Goal: Task Accomplishment & Management: Use online tool/utility

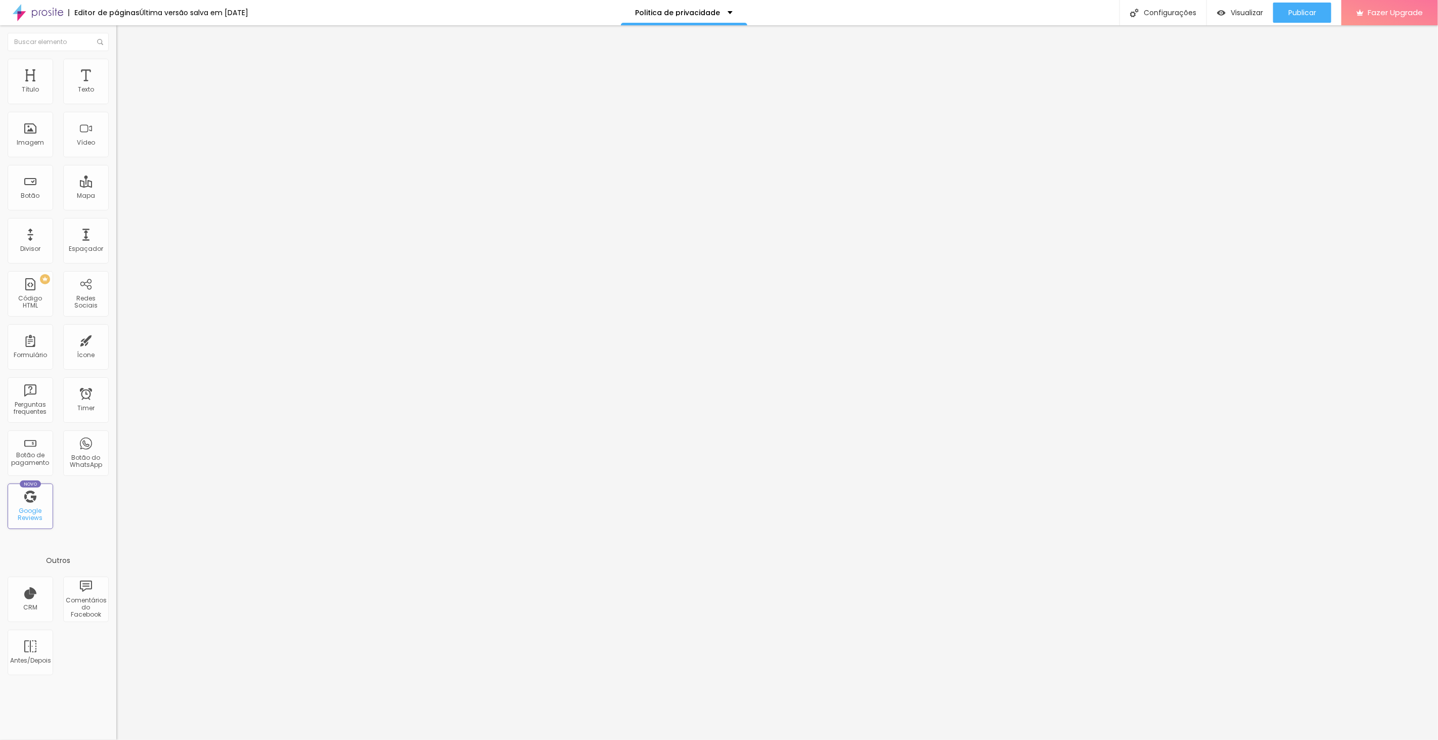
click at [35, 501] on div "Novo Google Reviews" at bounding box center [30, 505] width 45 height 45
click at [26, 496] on div "Novo Google Reviews" at bounding box center [30, 505] width 45 height 45
type input "382"
type input "417"
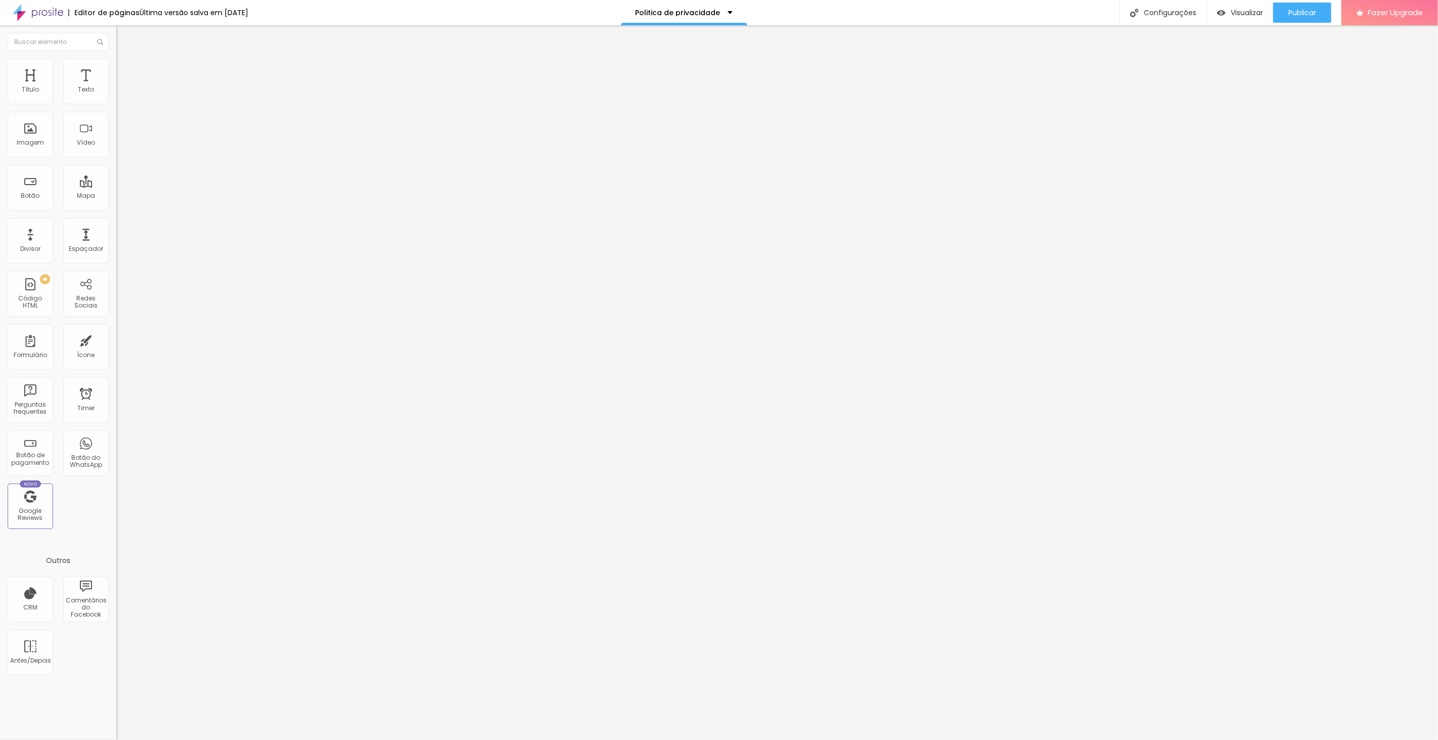
type input "417"
type input "422"
type input "434"
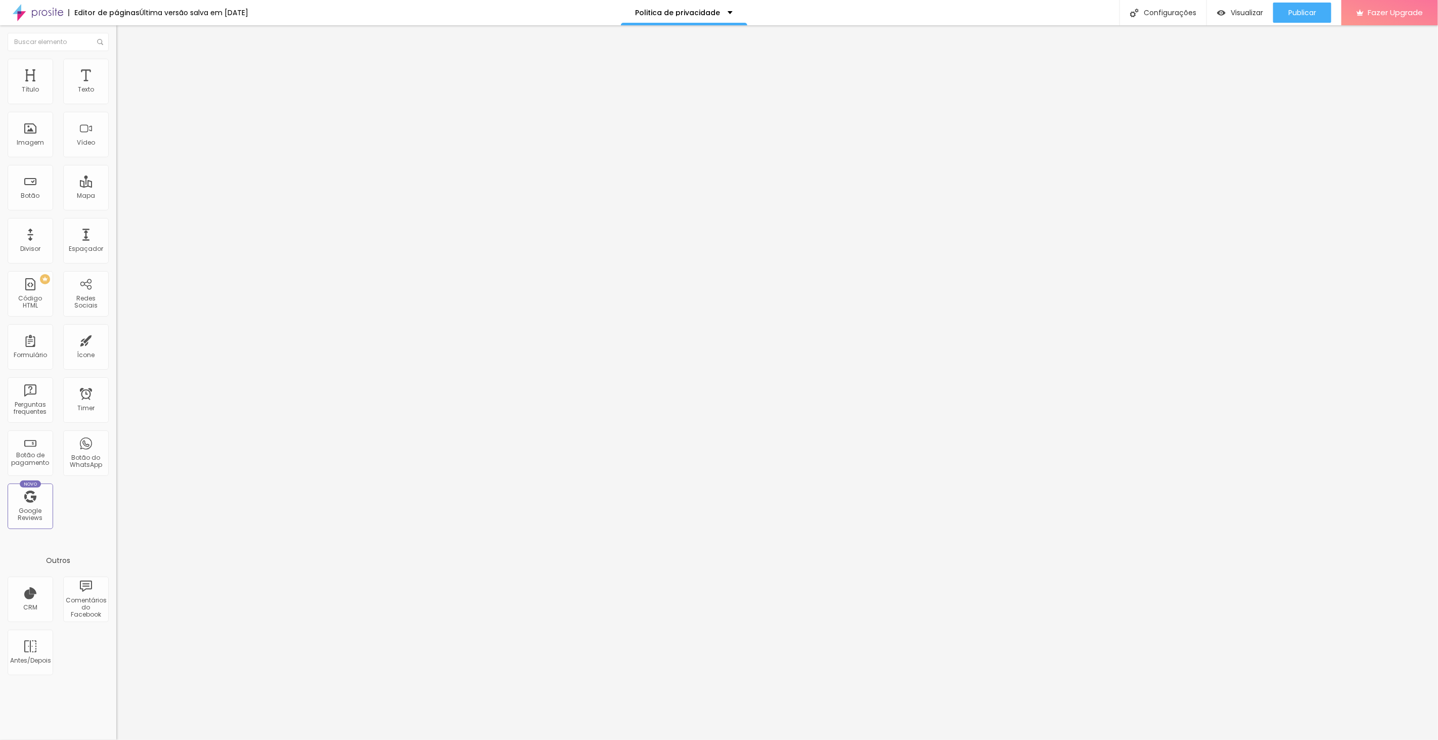
type input "457"
type input "462"
type input "468"
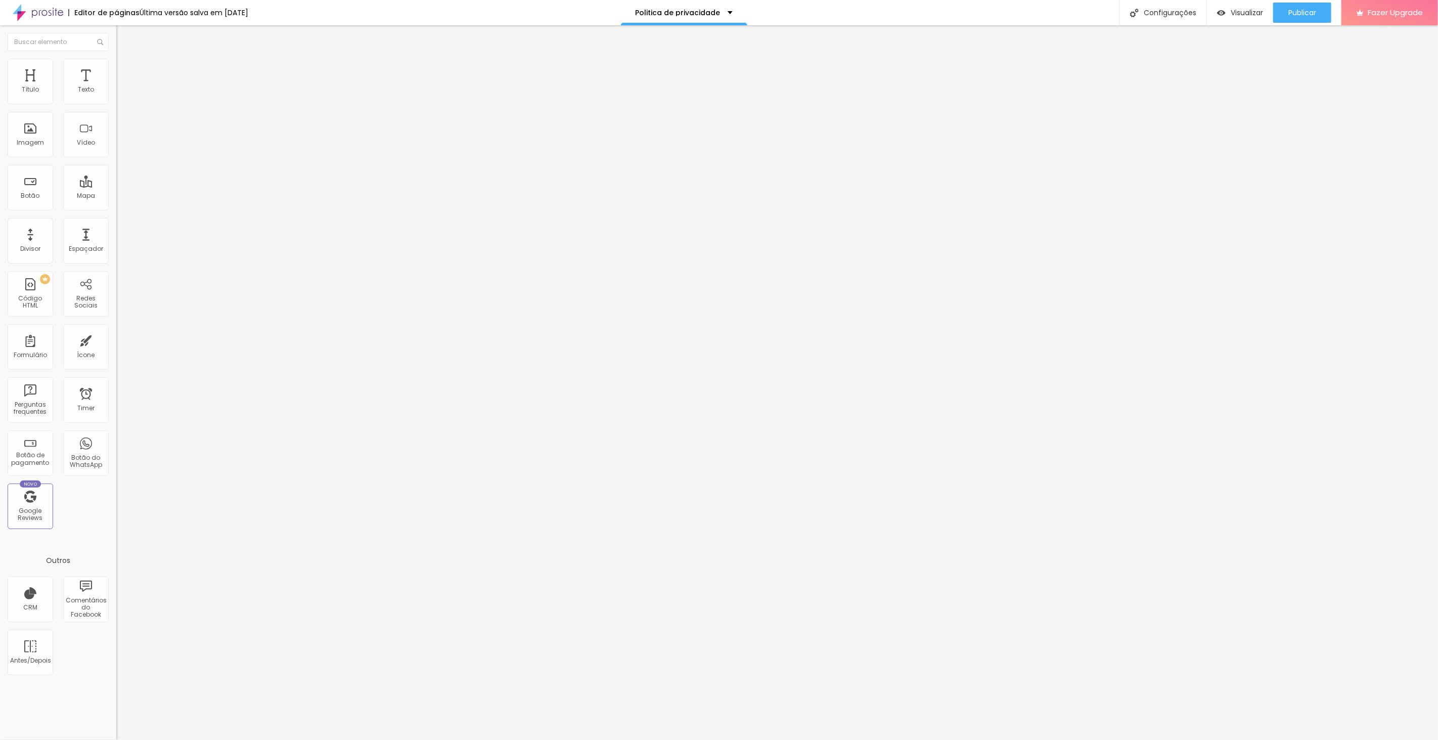
type input "468"
type input "474"
type input "485"
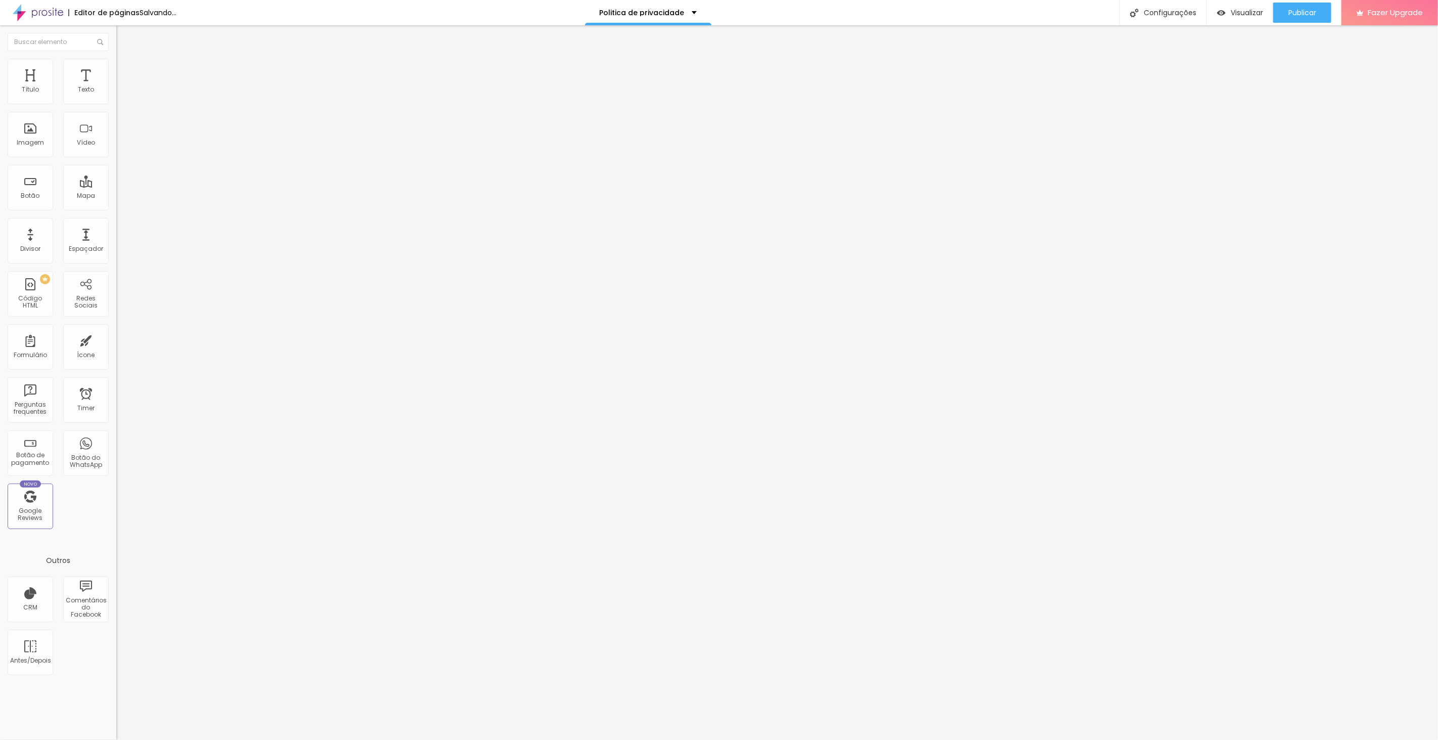
type input "500"
drag, startPoint x: 58, startPoint y: 99, endPoint x: 103, endPoint y: 115, distance: 47.3
type input "500"
click at [116, 186] on input "range" at bounding box center [148, 190] width 65 height 8
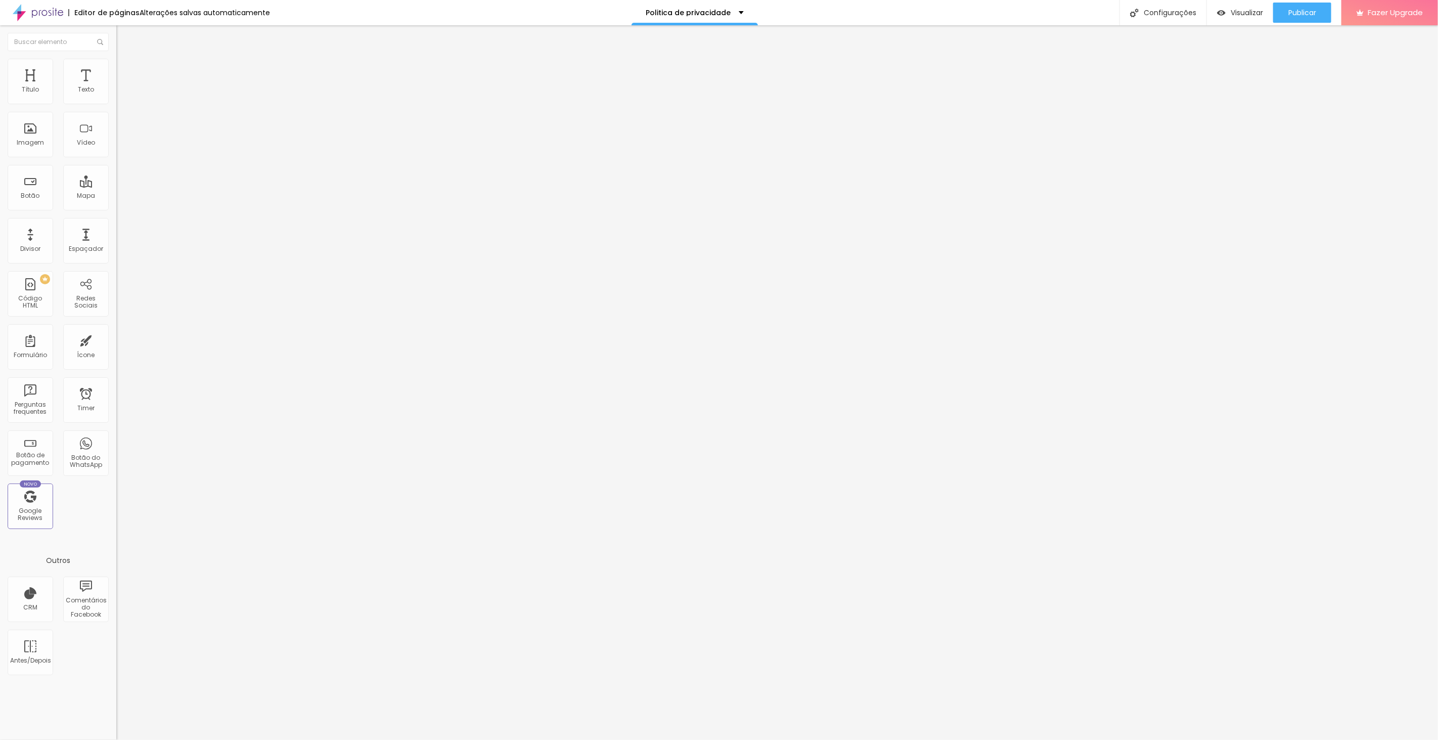
click at [116, 69] on li "Avançado" at bounding box center [174, 74] width 116 height 10
type input "25"
type input "30"
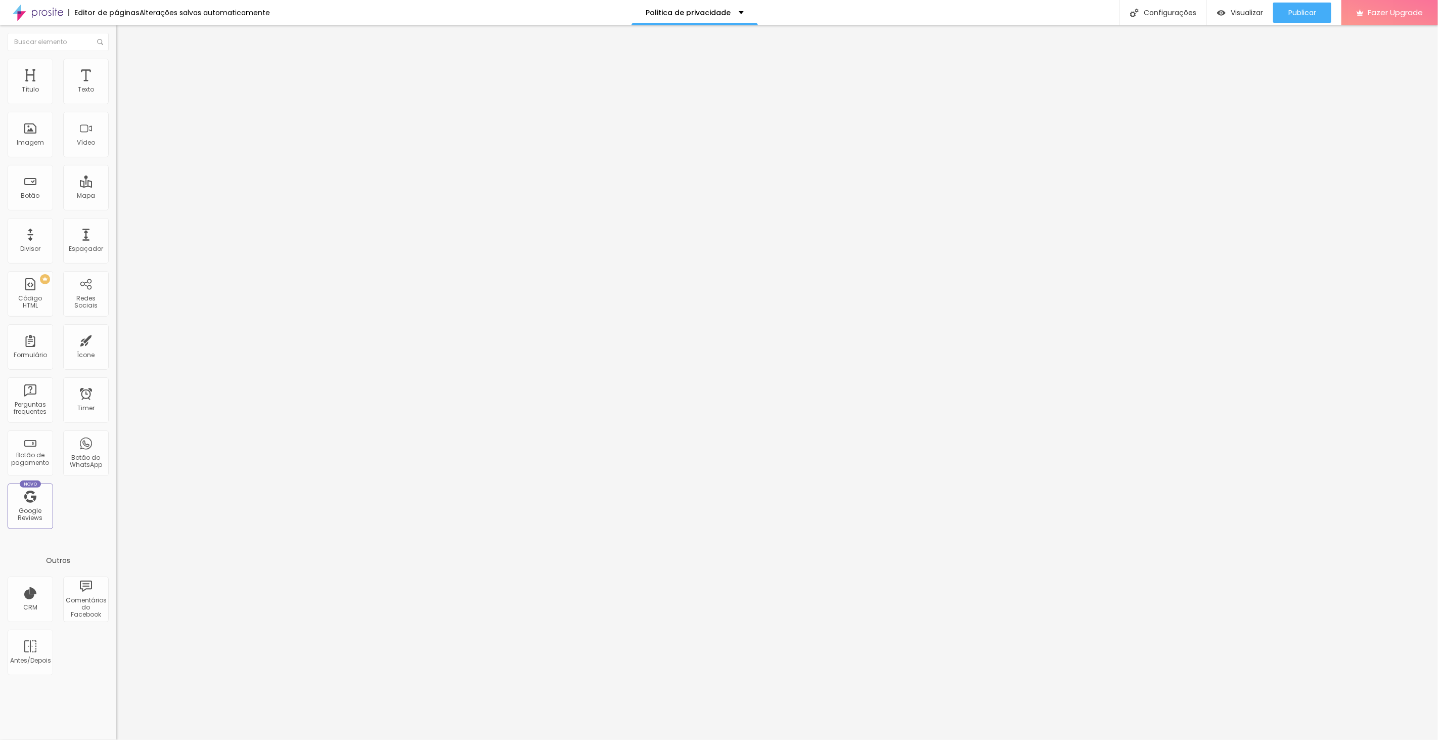
type input "35"
type input "40"
type input "45"
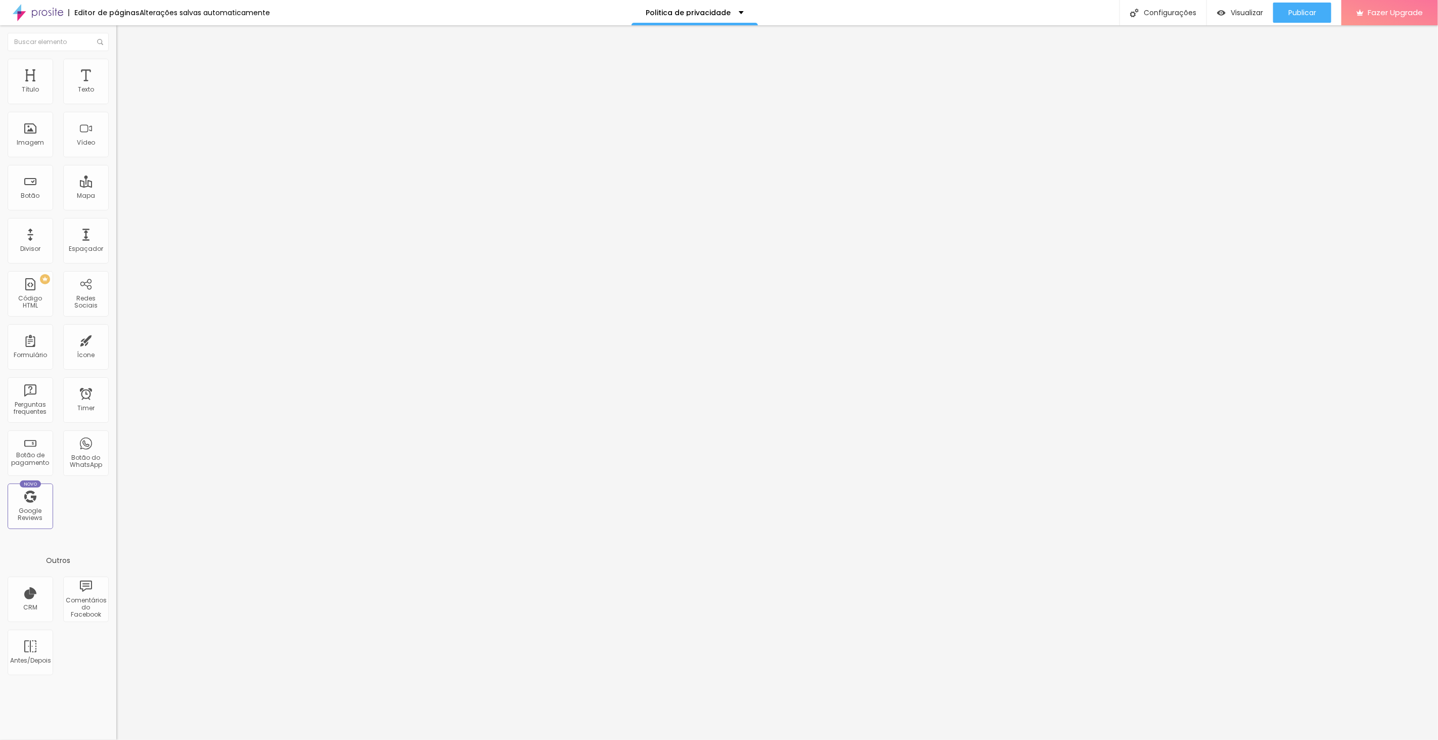
type input "45"
type input "50"
drag, startPoint x: 41, startPoint y: 97, endPoint x: 95, endPoint y: 102, distance: 53.8
type input "50"
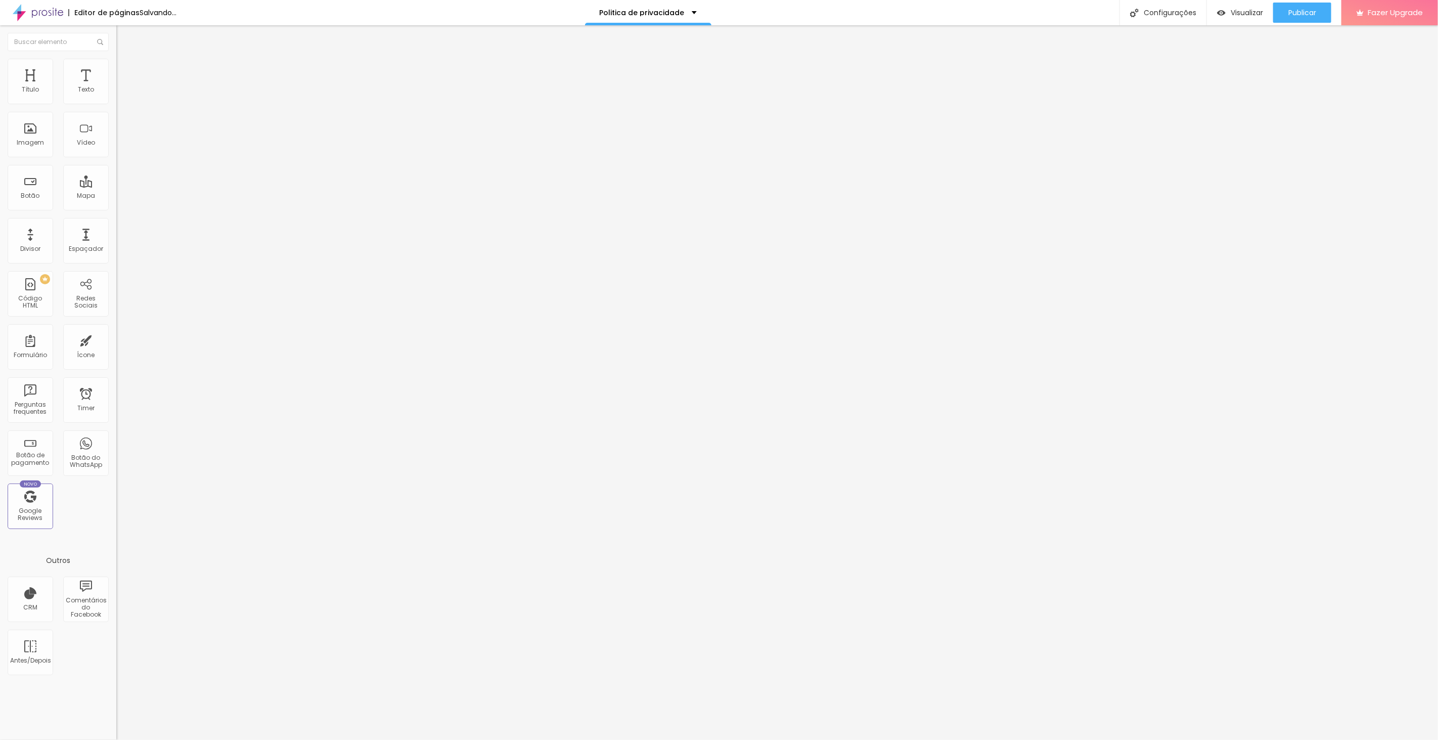
click at [116, 196] on input "range" at bounding box center [148, 200] width 65 height 8
click at [116, 361] on div at bounding box center [174, 400] width 116 height 78
click at [116, 257] on input "text" at bounding box center [176, 262] width 121 height 10
click at [116, 228] on input "text" at bounding box center [176, 233] width 121 height 10
click at [125, 68] on span "Estilo" at bounding box center [133, 65] width 16 height 9
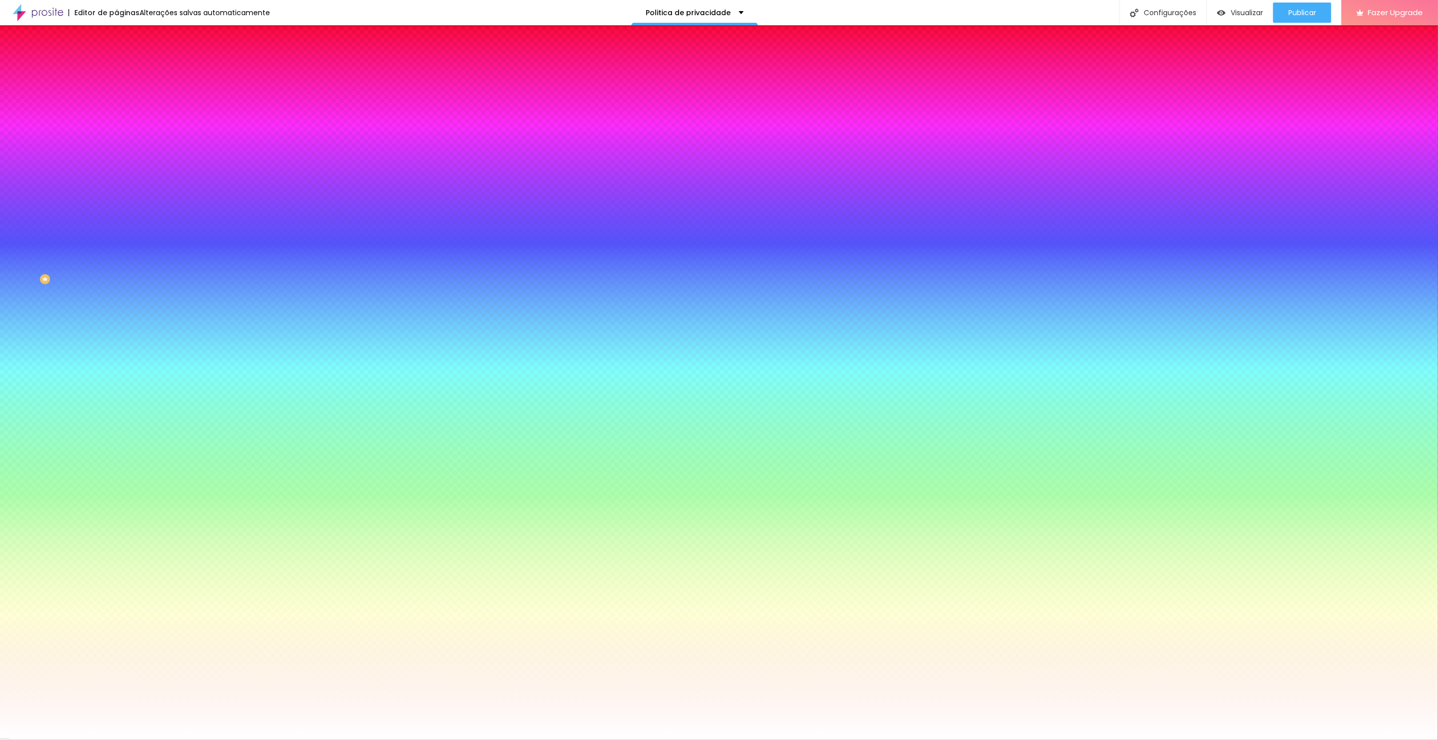
click at [116, 58] on img at bounding box center [120, 53] width 9 height 9
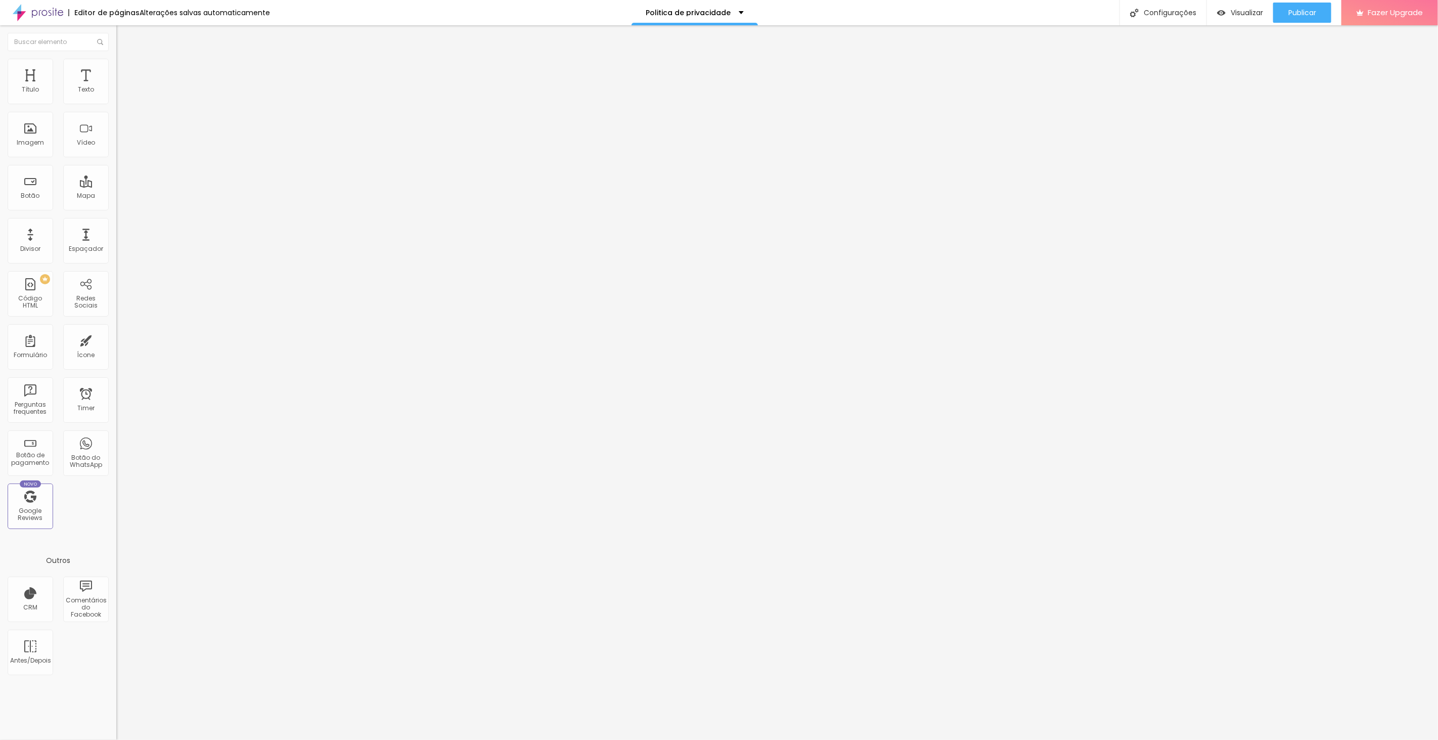
click at [116, 32] on button "Editar Coluna" at bounding box center [174, 36] width 116 height 23
click at [116, 67] on li "Estilo" at bounding box center [174, 64] width 116 height 10
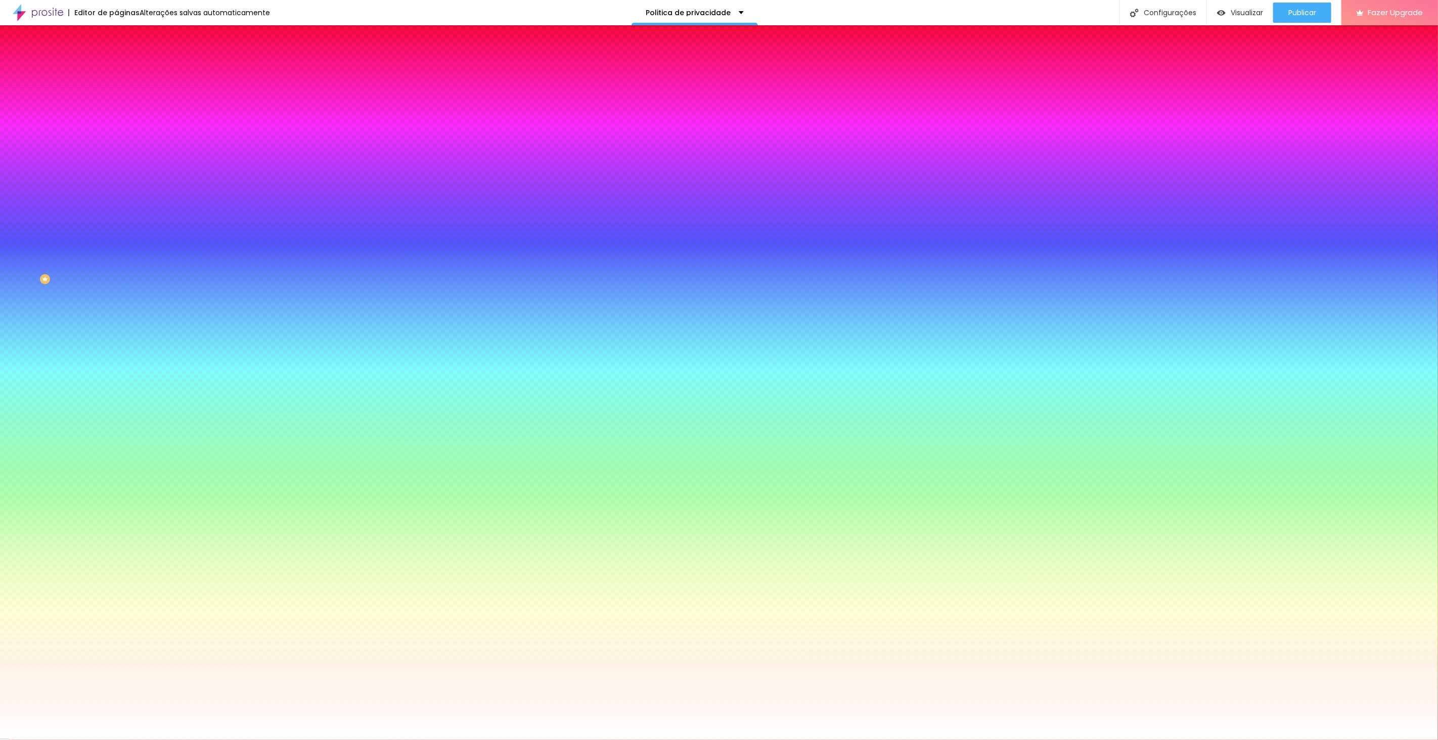
click at [116, 69] on li "Avançado" at bounding box center [174, 74] width 116 height 10
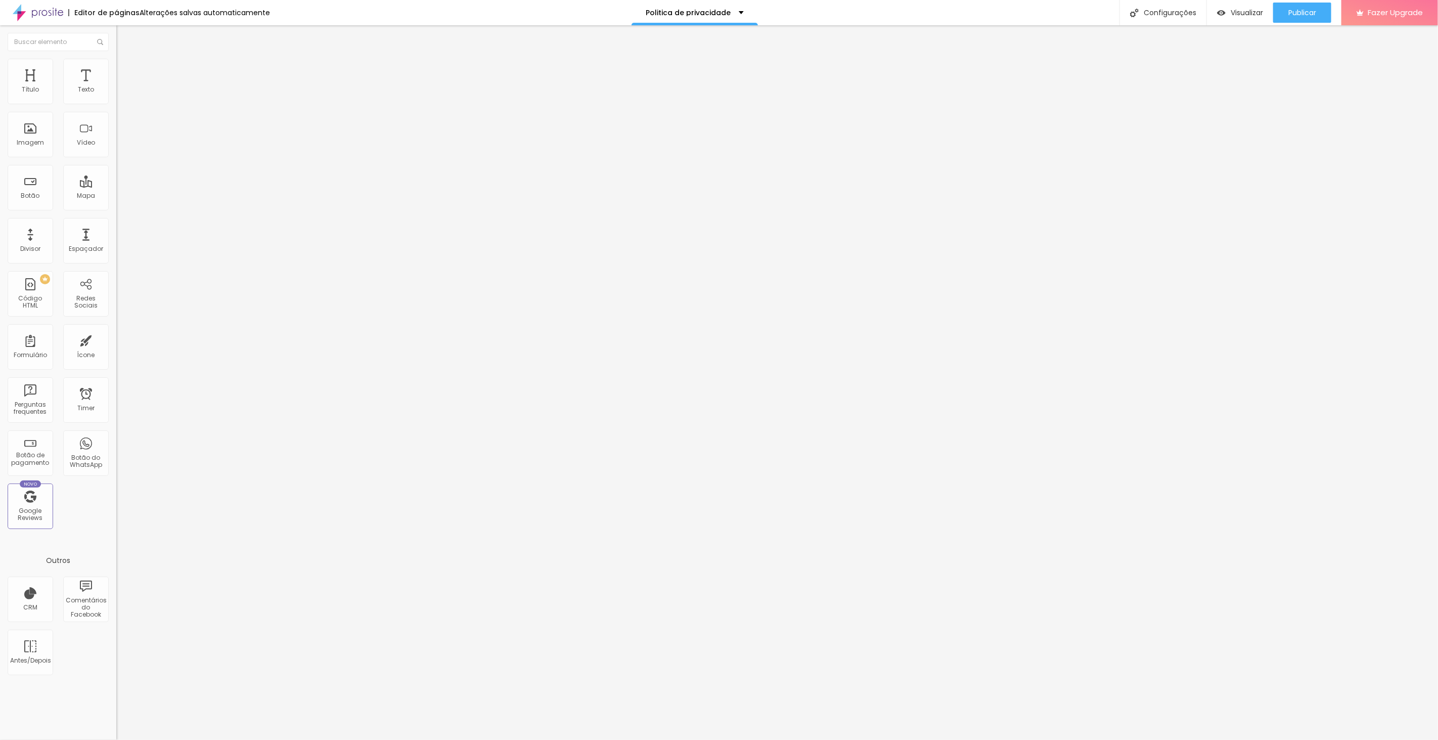
click at [125, 60] on span "Conteúdo" at bounding box center [140, 55] width 31 height 9
click at [116, 65] on img at bounding box center [120, 63] width 9 height 9
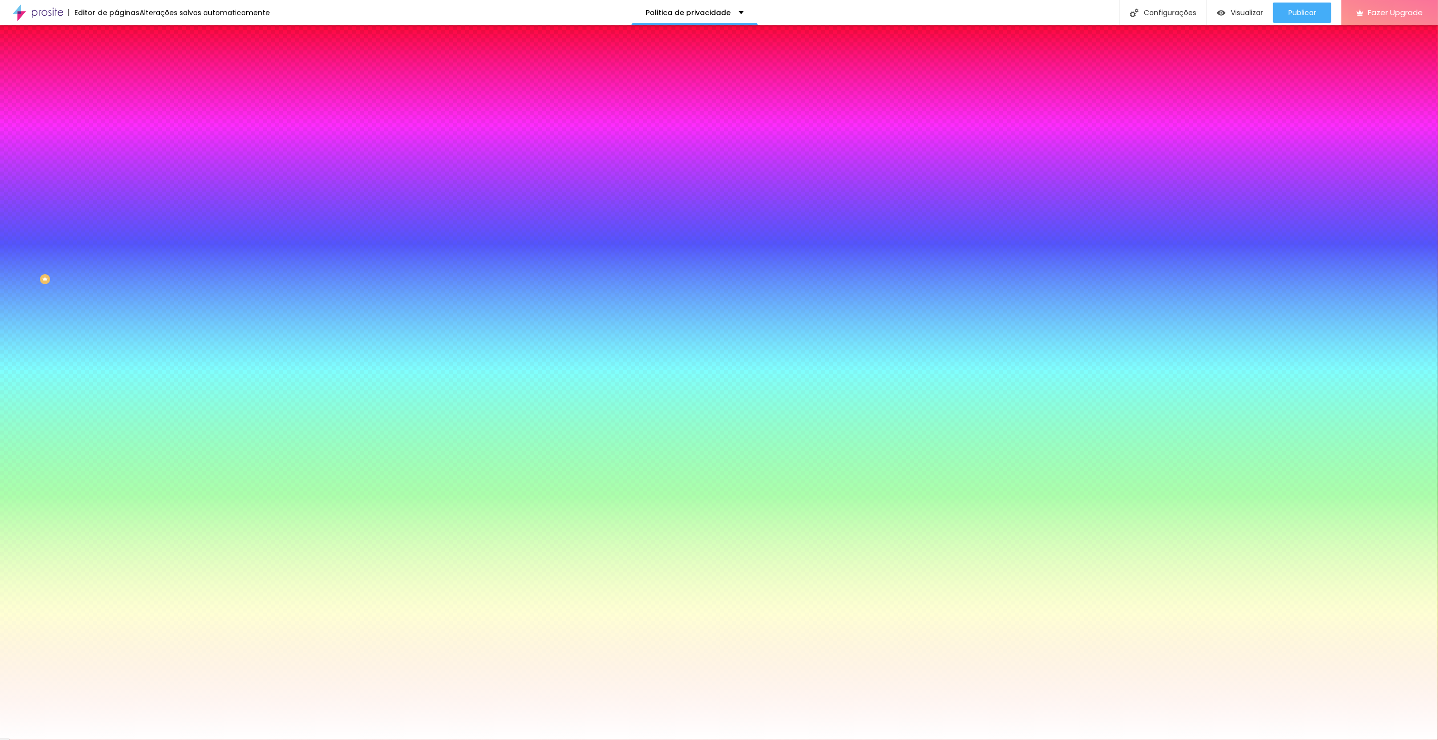
click at [116, 97] on div at bounding box center [174, 97] width 116 height 0
drag, startPoint x: 99, startPoint y: 189, endPoint x: 103, endPoint y: 108, distance: 81.5
click at [116, 107] on div "Cor de fundo Voltar ao padrão #FFFFFF" at bounding box center [174, 93] width 116 height 28
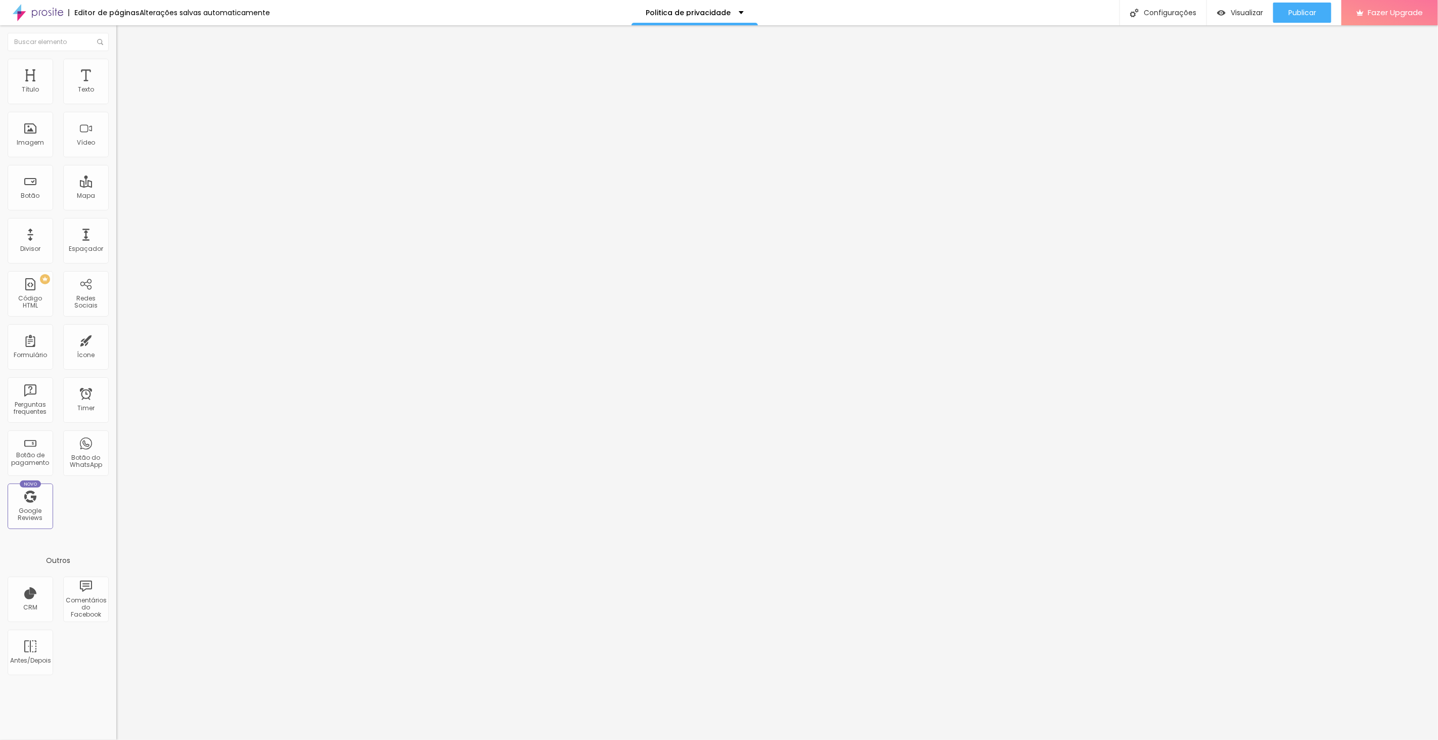
type input "15"
type input "49"
type input "55"
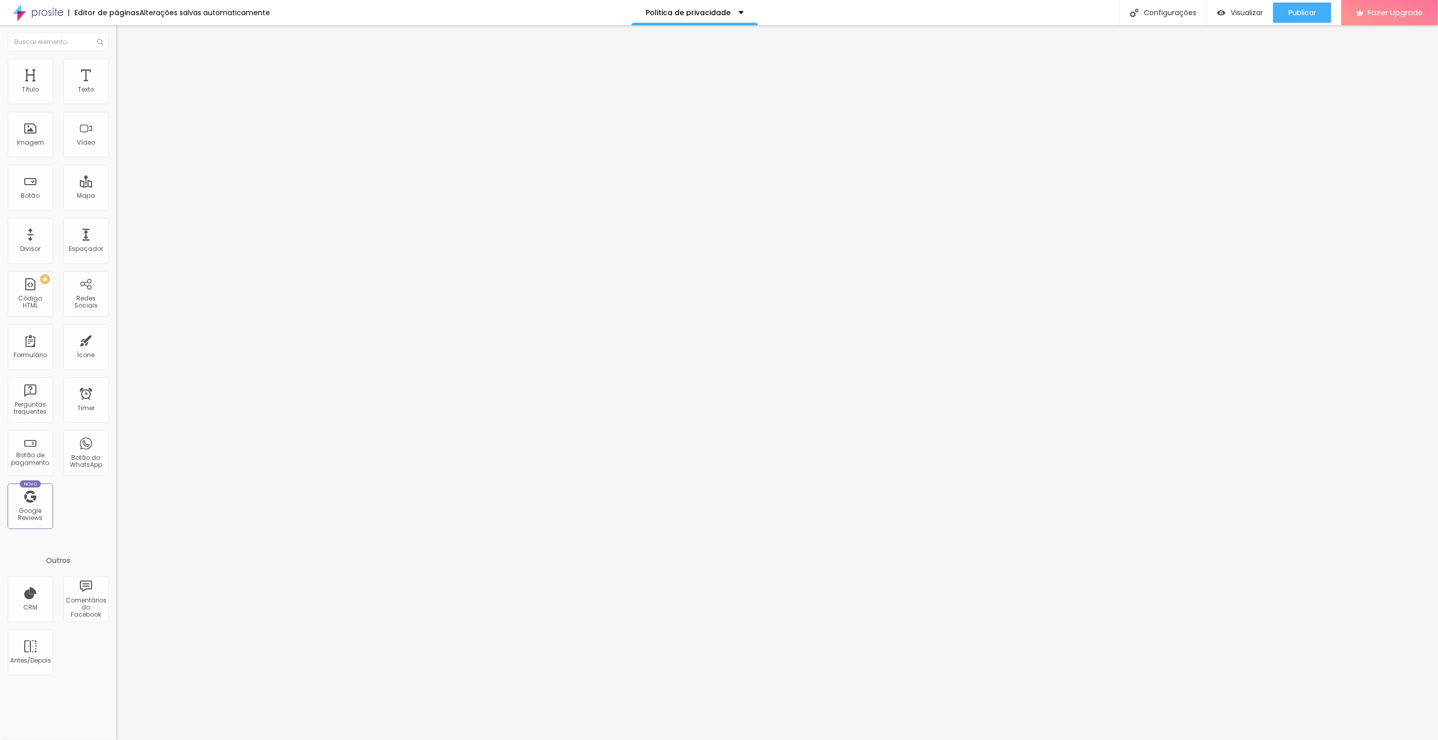
type input "55"
type input "61"
type input "72"
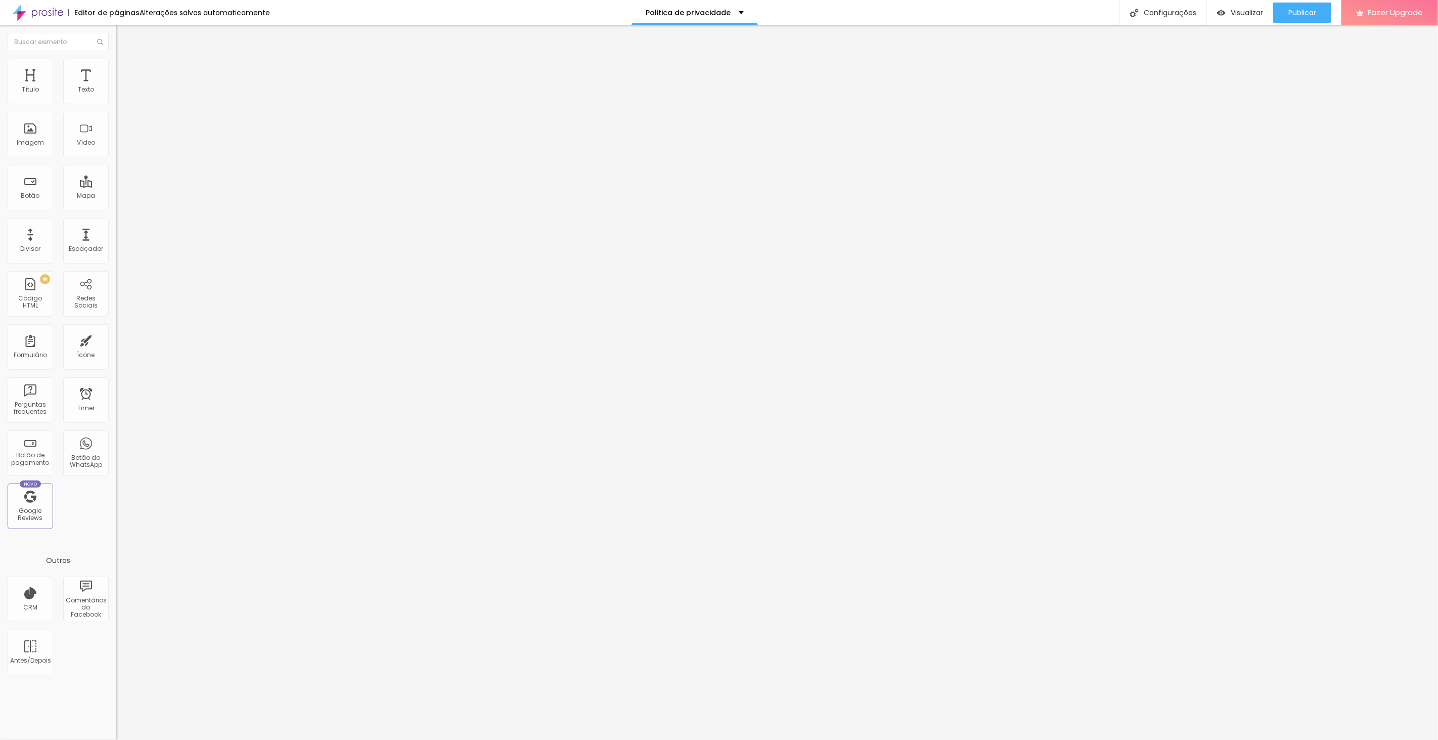
type input "84"
type input "90"
type input "95"
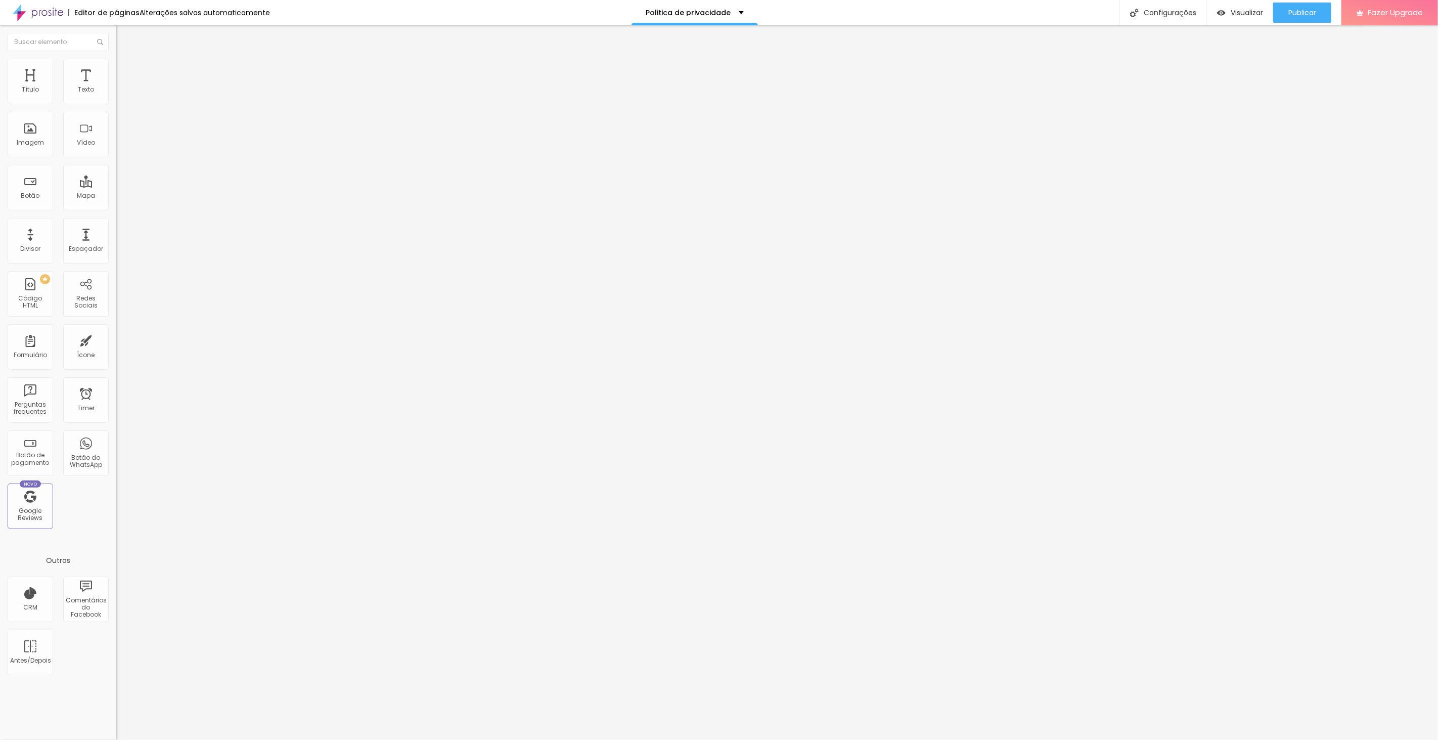
type input "95"
type input "101"
type input "107"
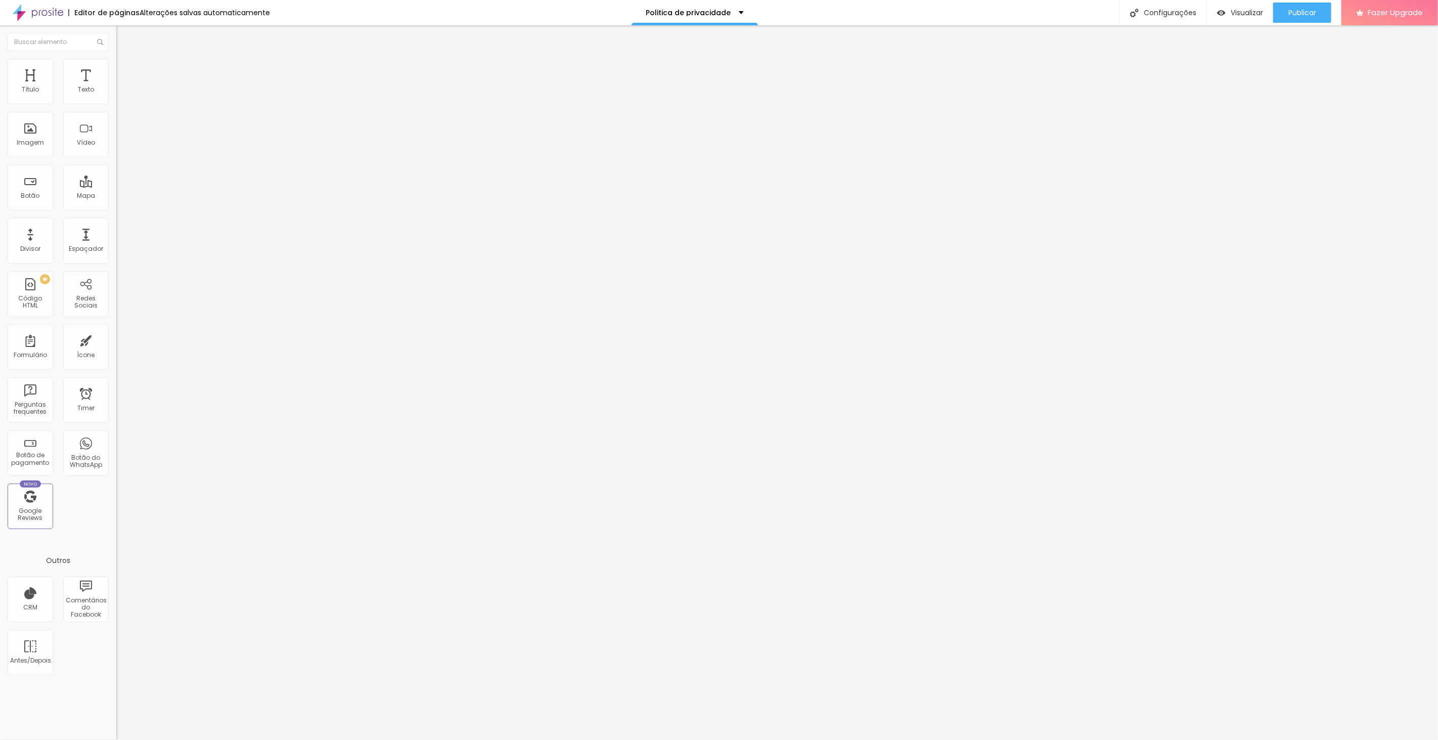
type input "112"
type input "118"
type input "124"
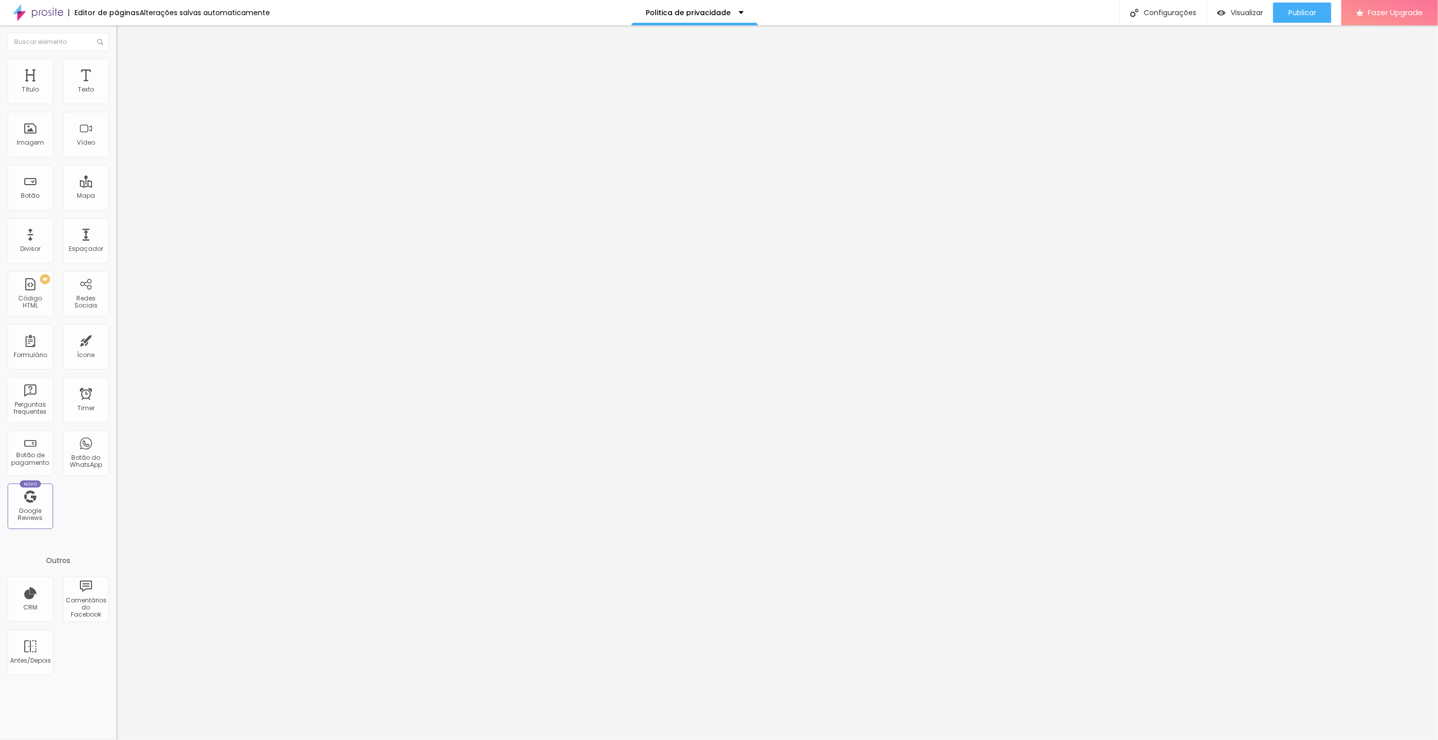
type input "124"
type input "130"
type input "135"
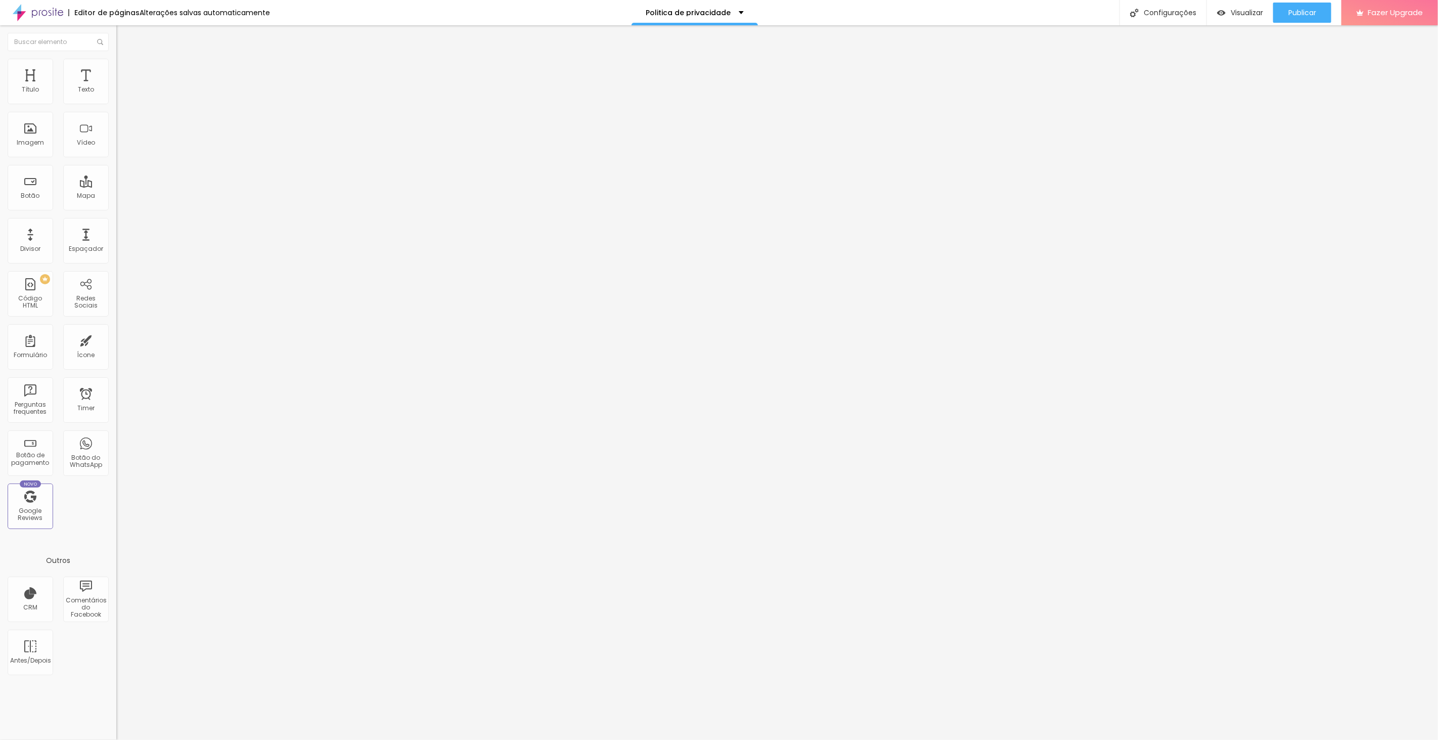
type input "141"
type input "147"
type input "153"
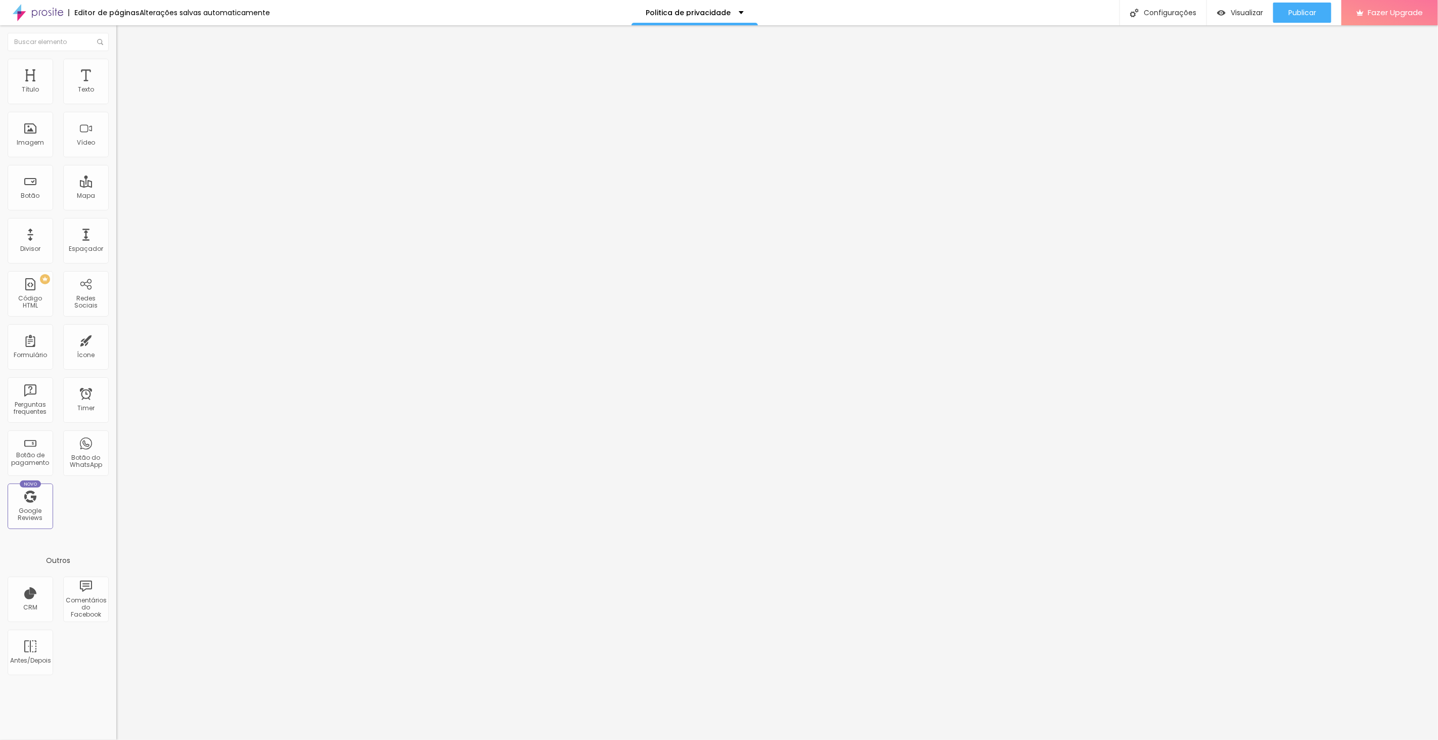
type input "153"
type input "158"
type input "164"
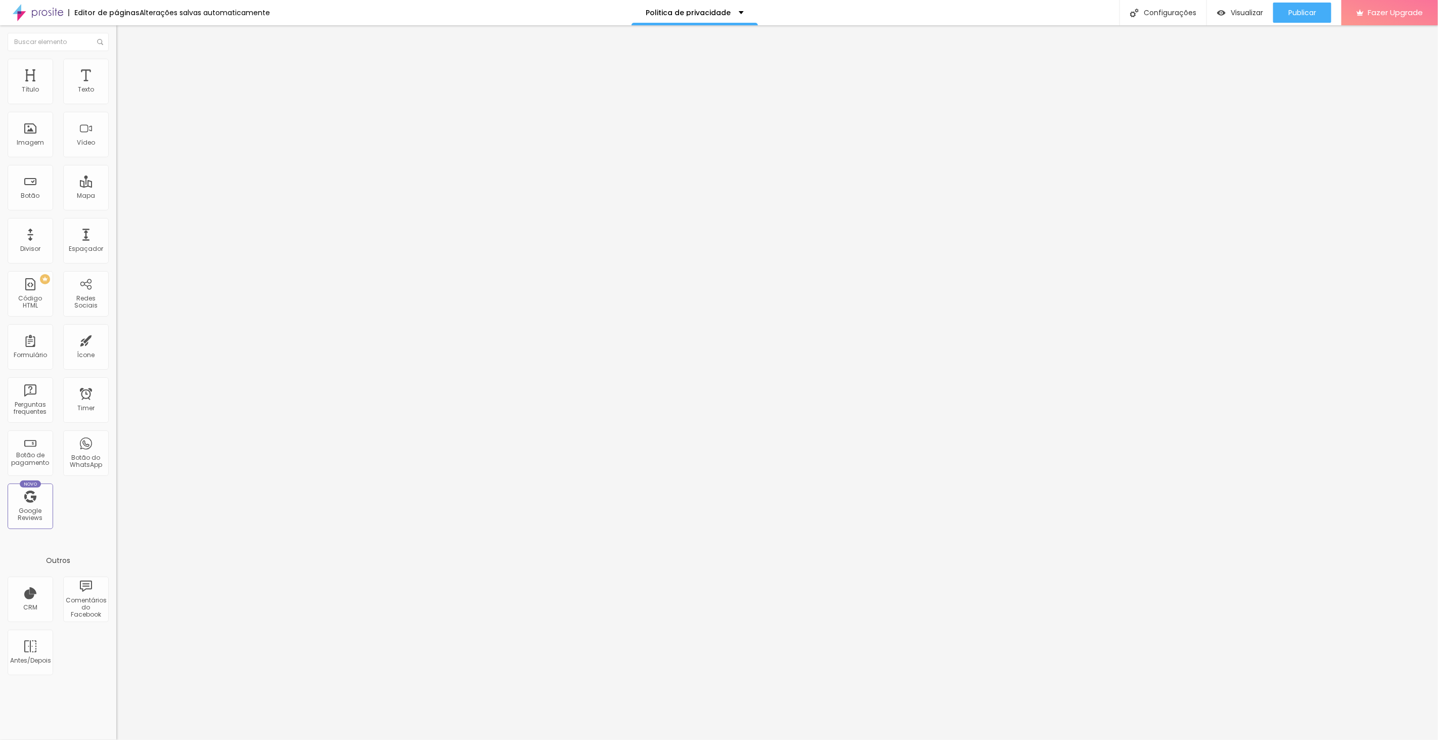
type input "176"
type input "181"
type input "187"
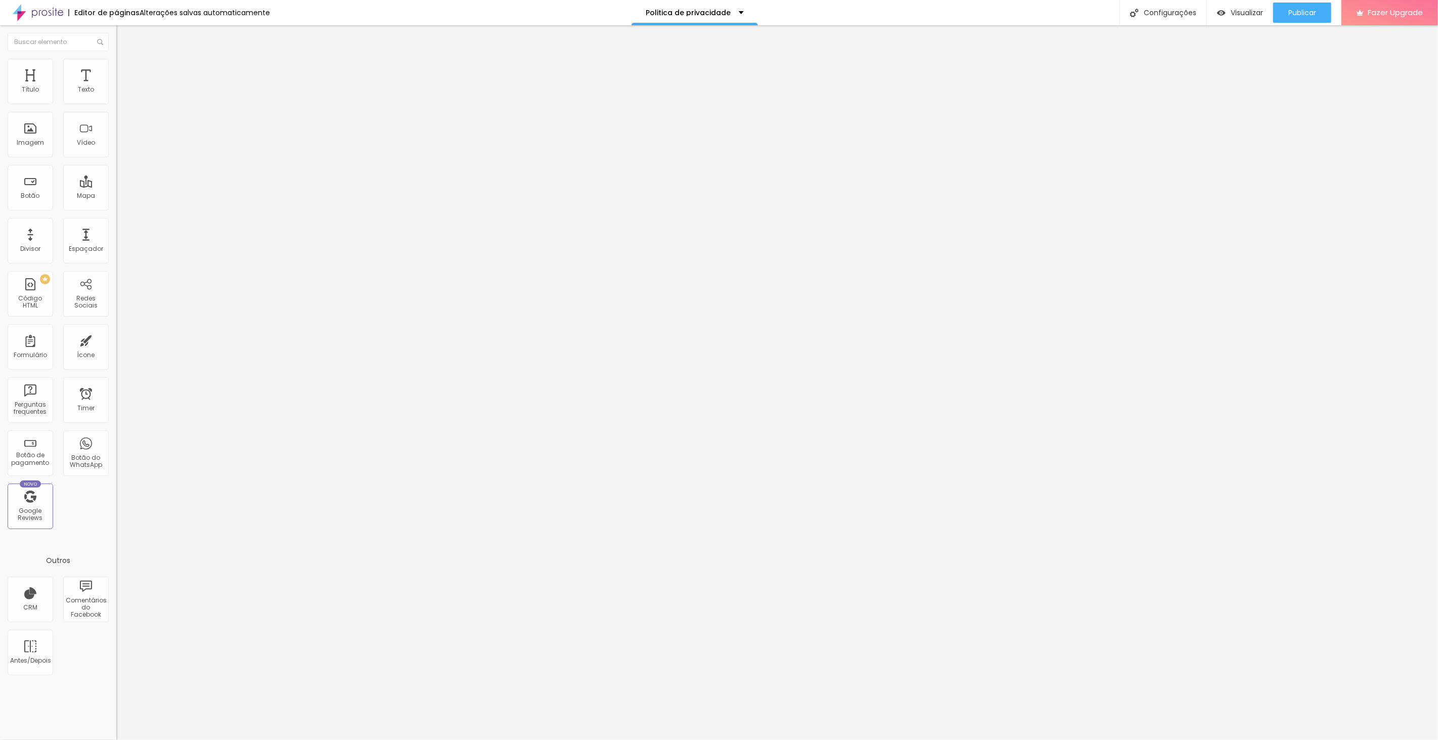
type input "187"
type input "193"
type input "199"
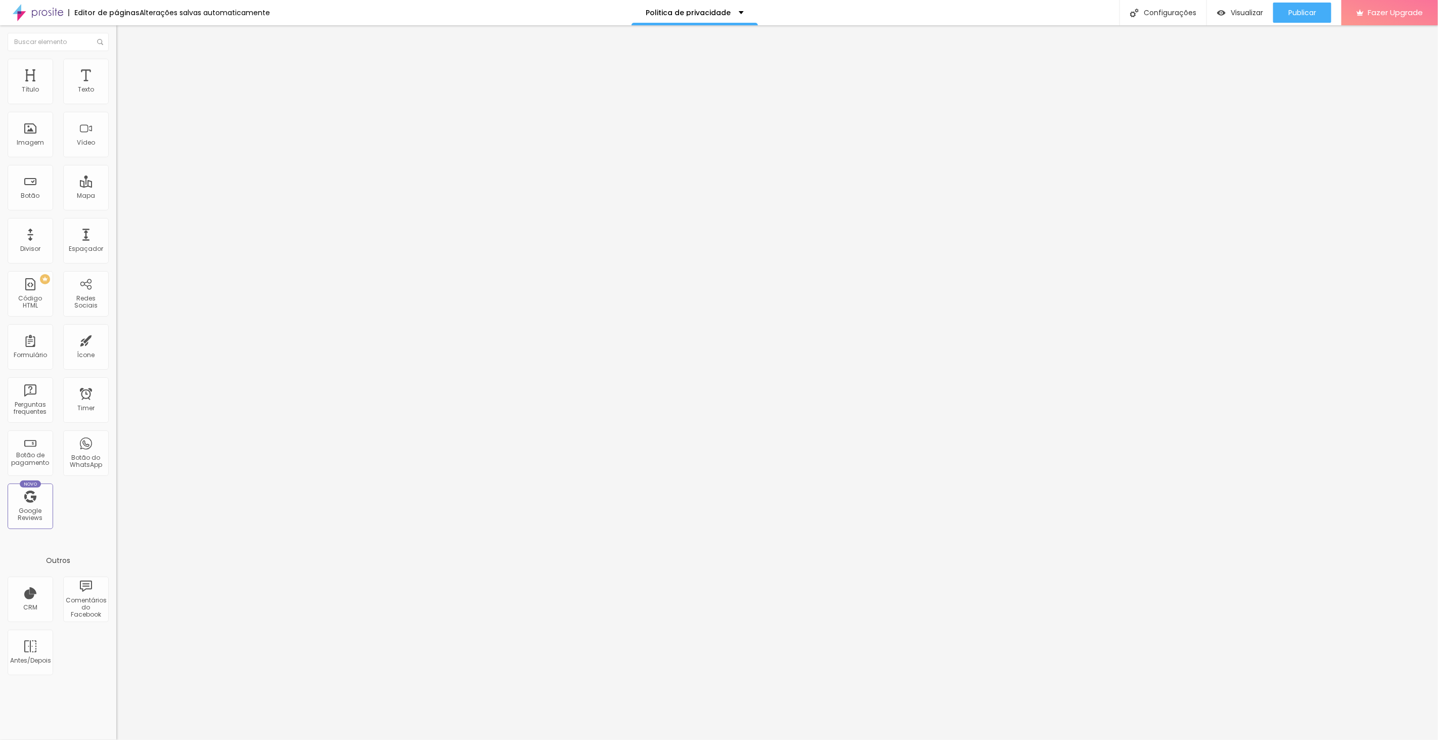
type input "204"
type input "210"
type input "221"
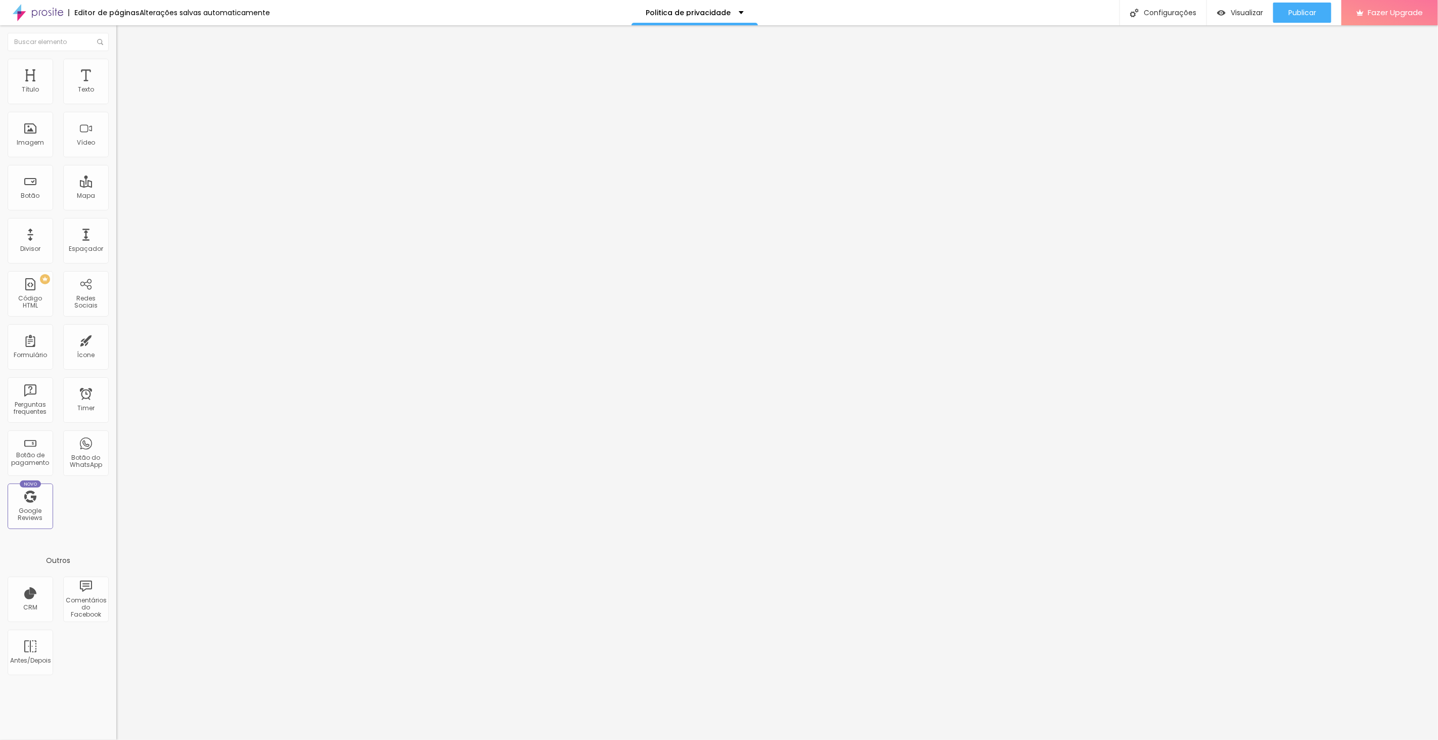
type input "221"
type input "227"
type input "233"
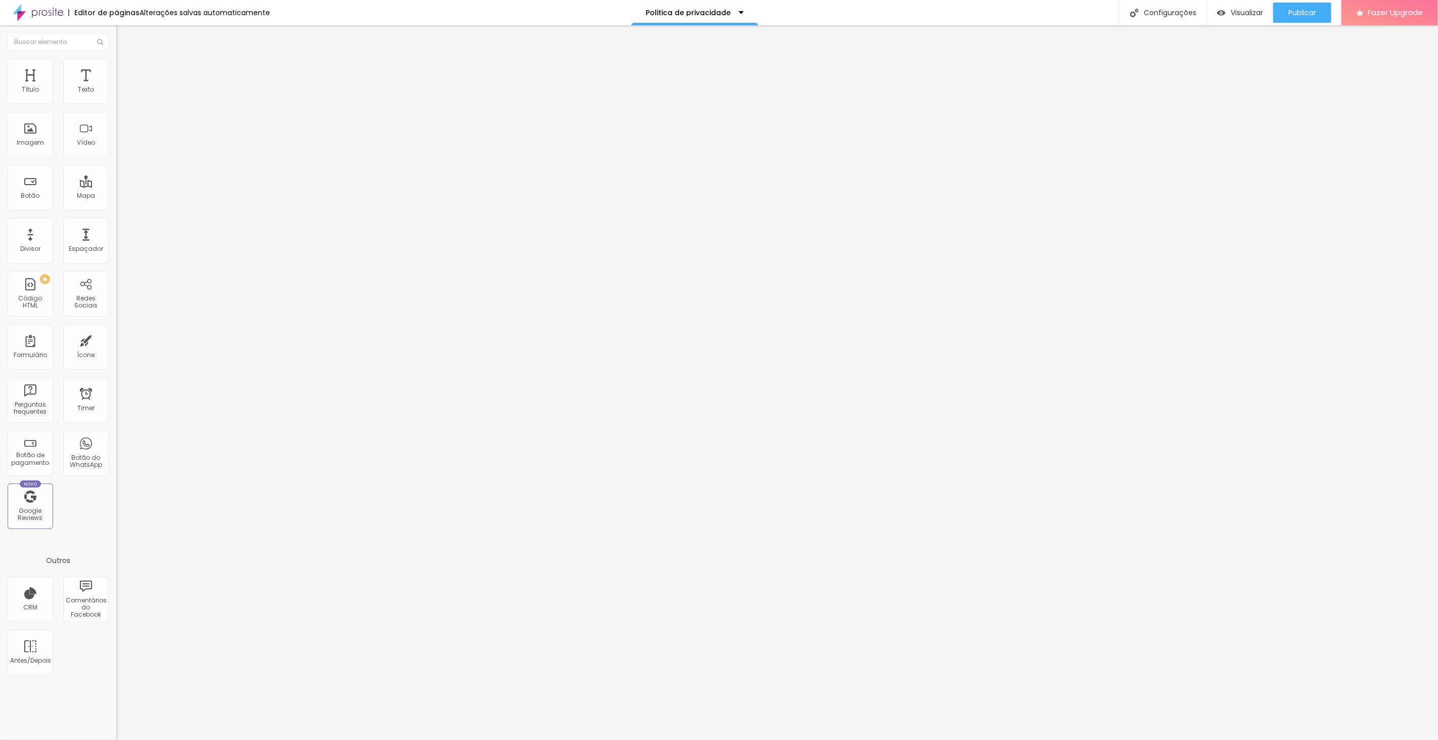
type input "239"
type input "244"
type input "250"
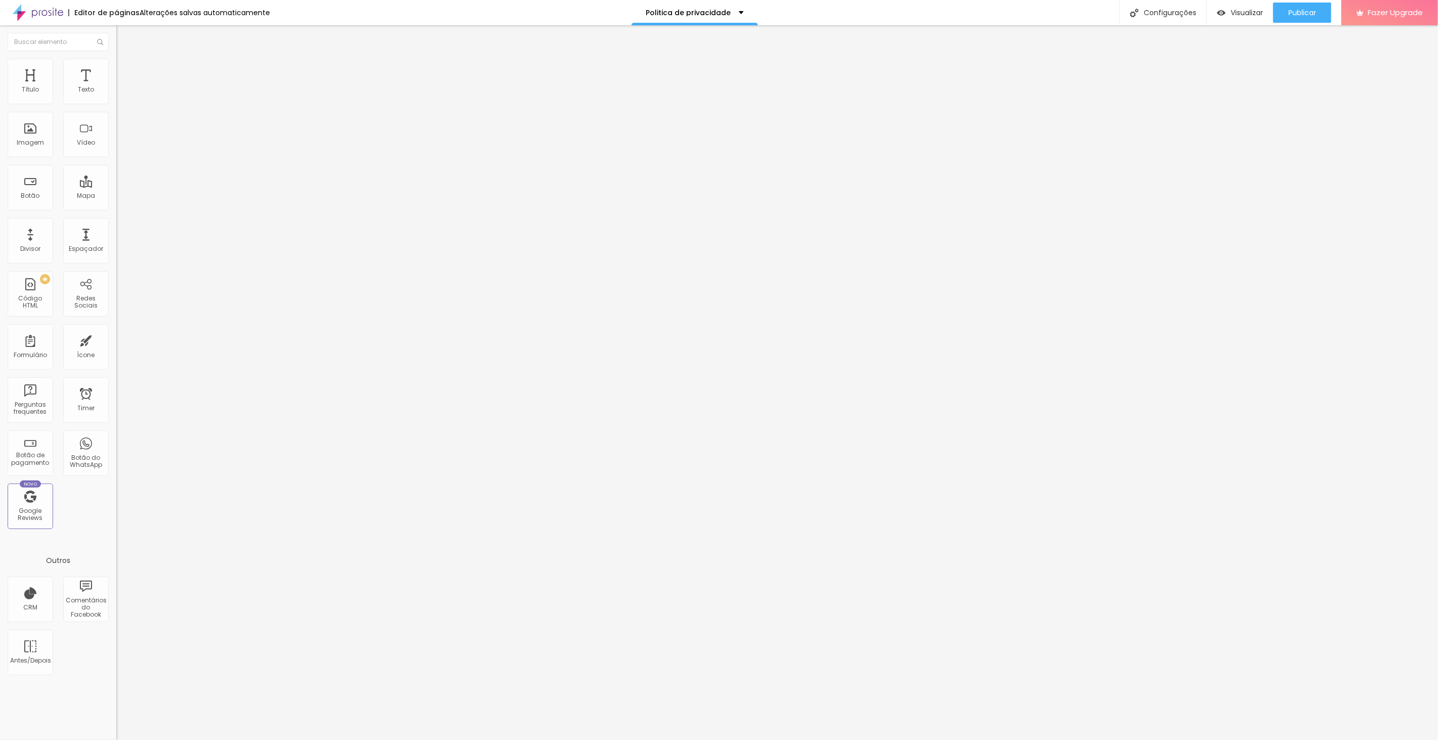
type input "250"
type input "256"
type input "262"
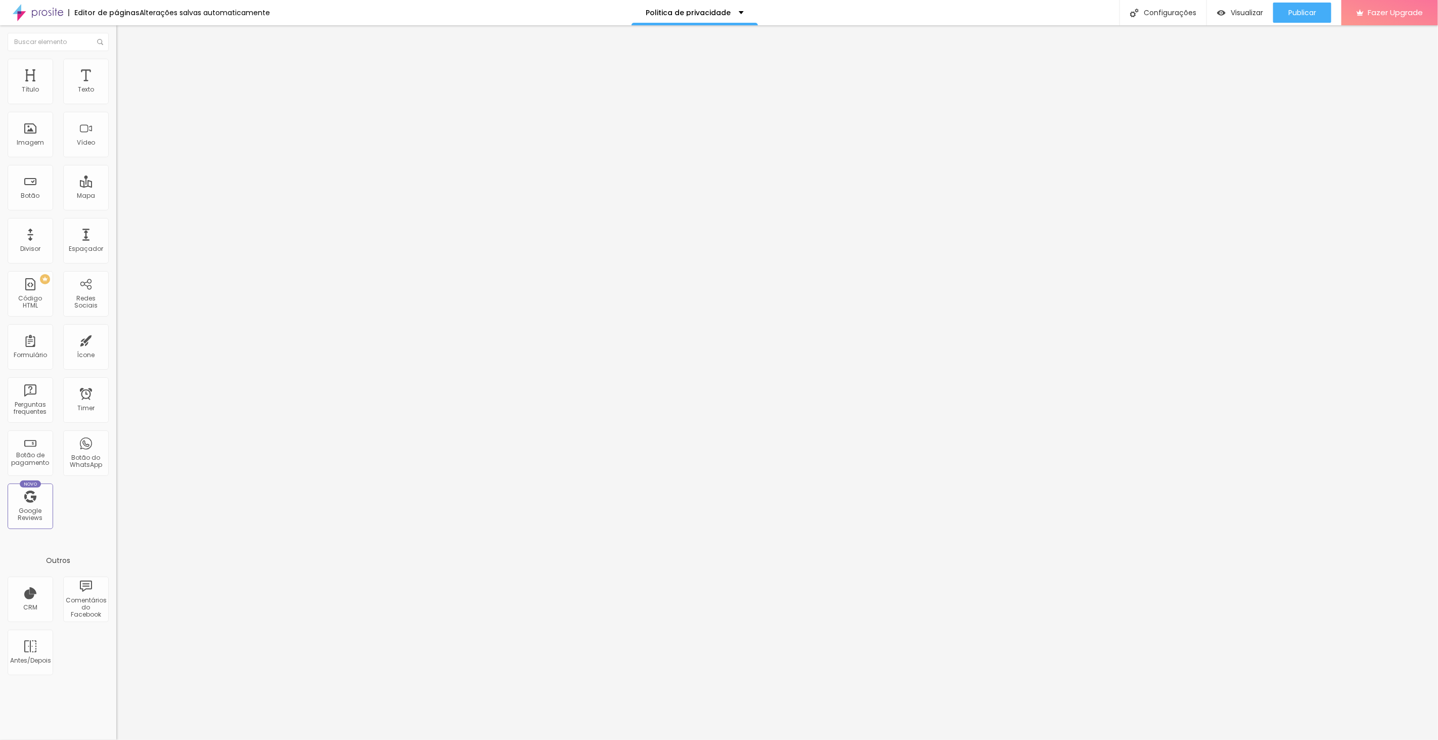
type input "267"
type input "273"
type input "279"
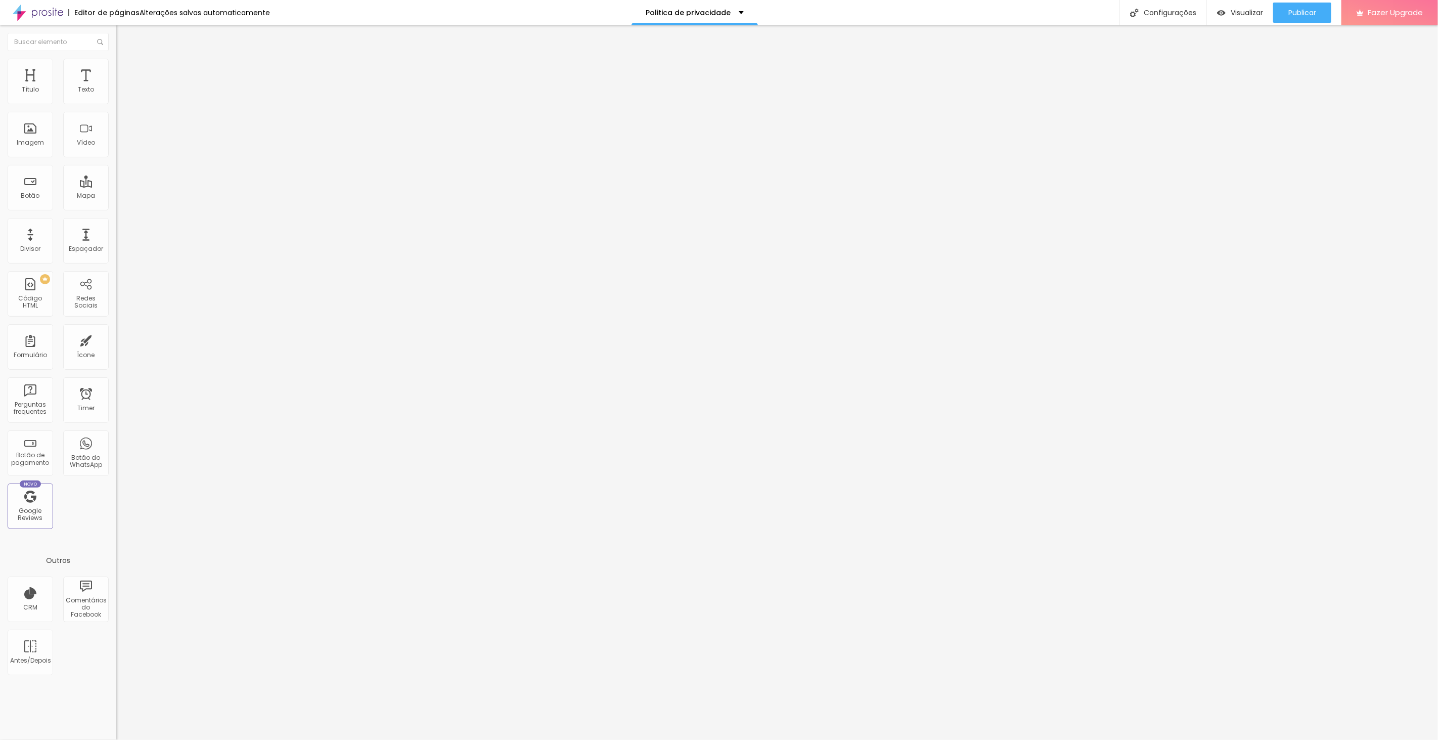
type input "279"
type input "285"
type input "290"
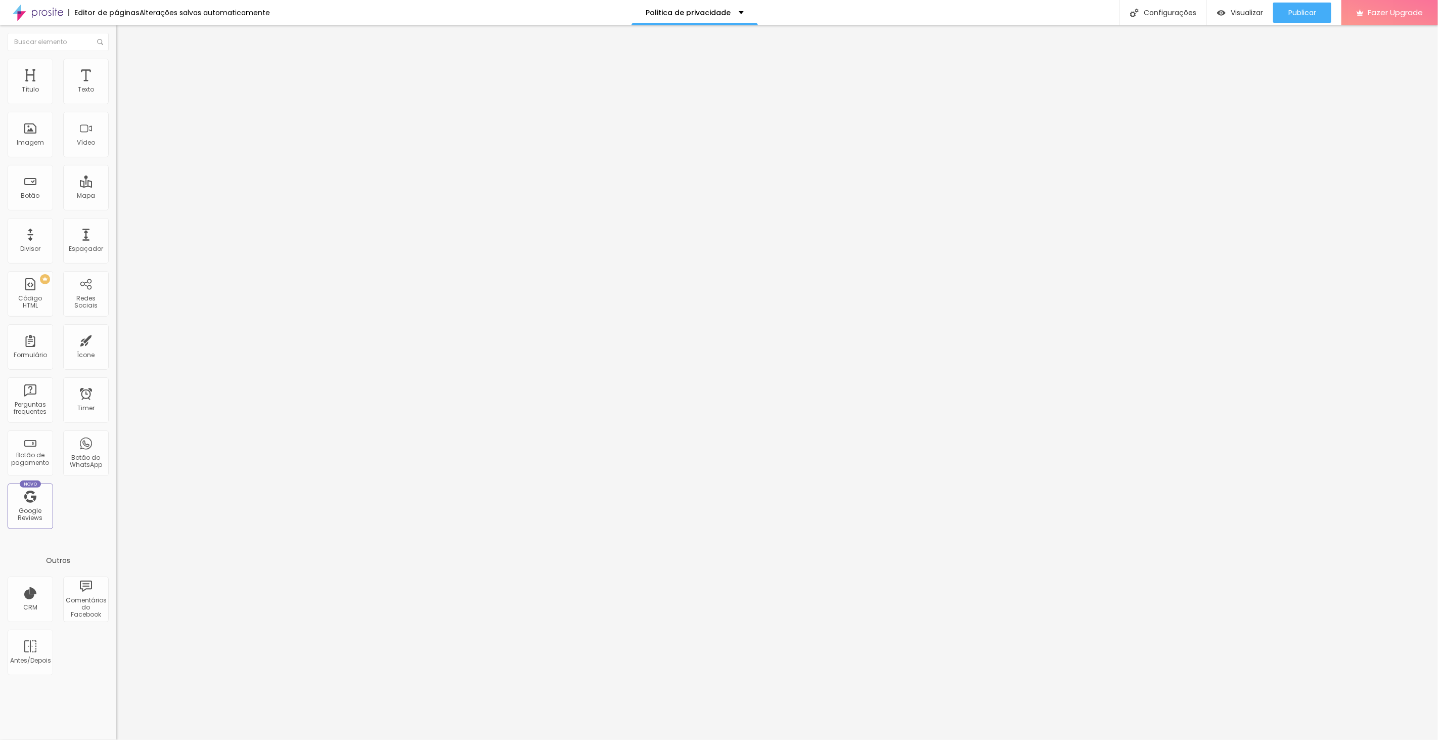
type input "279"
type input "273"
type input "267"
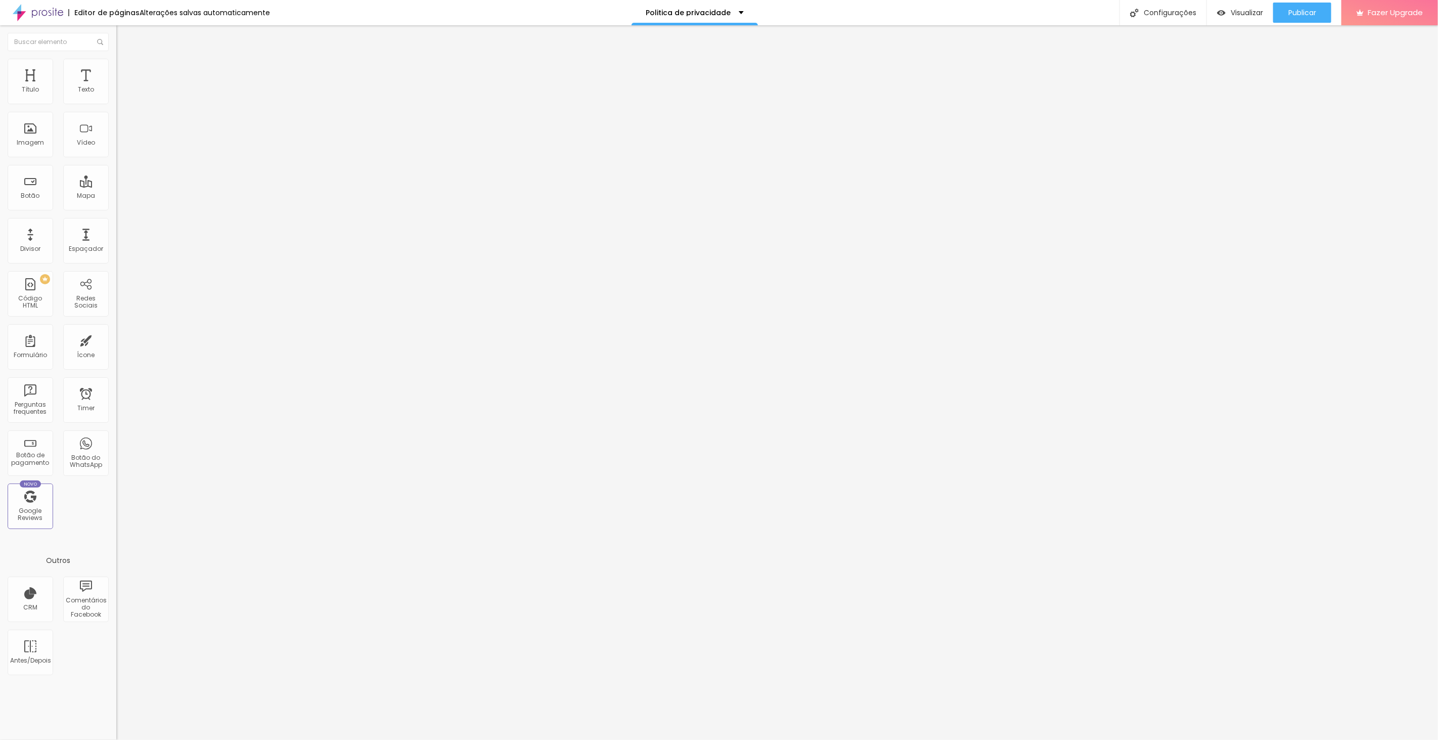
type input "267"
type input "262"
drag, startPoint x: 21, startPoint y: 100, endPoint x: 47, endPoint y: 107, distance: 26.9
type input "262"
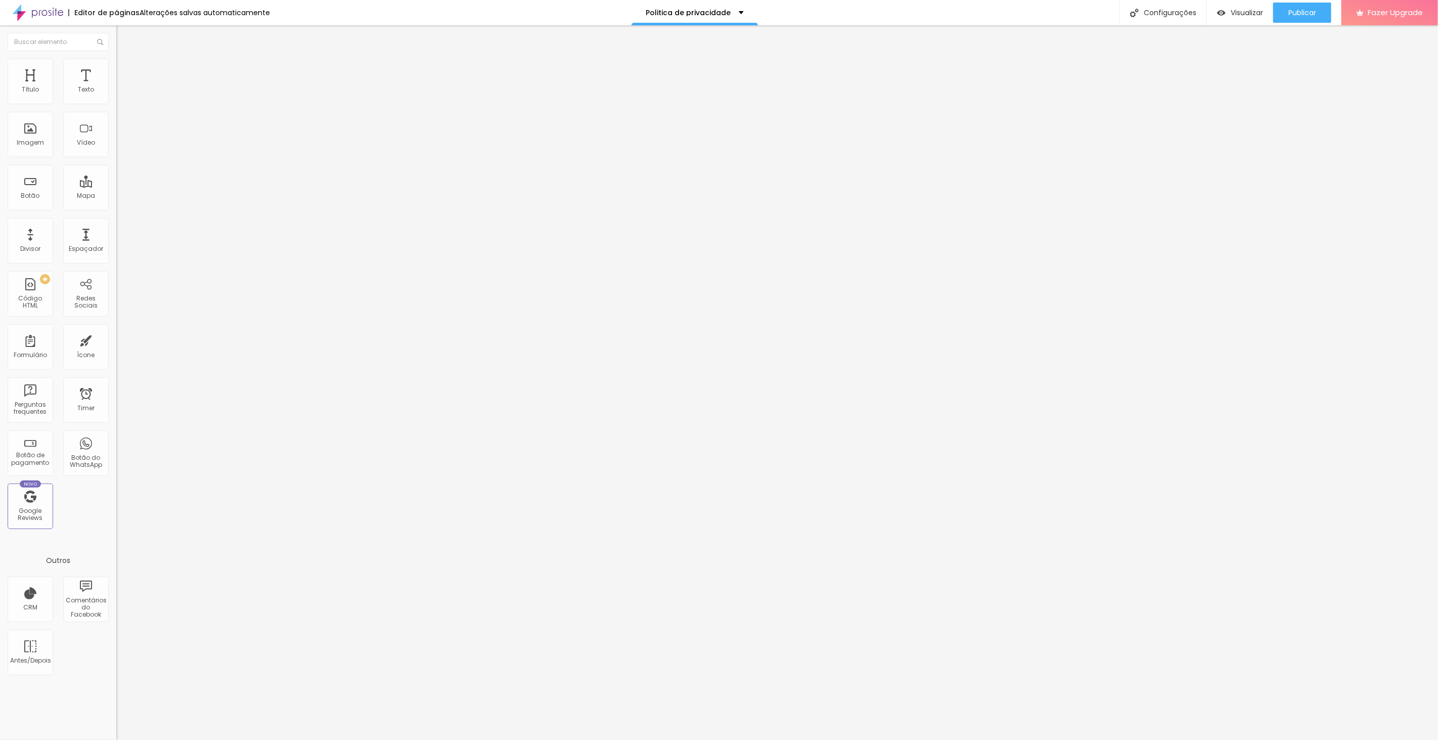
click at [116, 186] on input "range" at bounding box center [148, 190] width 65 height 8
click at [1308, 13] on span "Publicar" at bounding box center [1302, 13] width 28 height 8
click at [1245, 9] on span "Visualizar" at bounding box center [1237, 13] width 32 height 8
